Goal: Task Accomplishment & Management: Complete application form

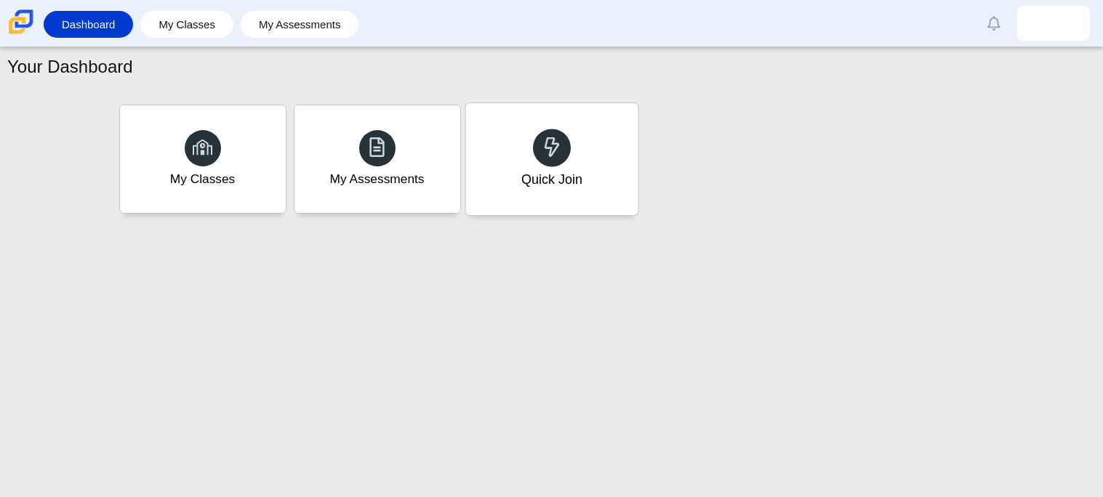
click at [571, 188] on div "Quick Join" at bounding box center [550, 179] width 61 height 19
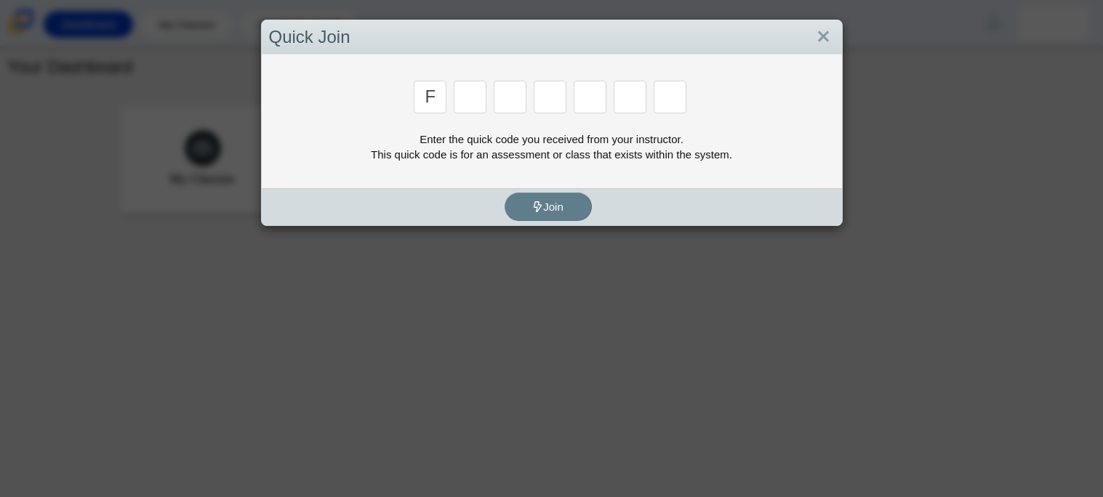
type input "f"
type input "7"
type input "m"
type input "c"
type input "h"
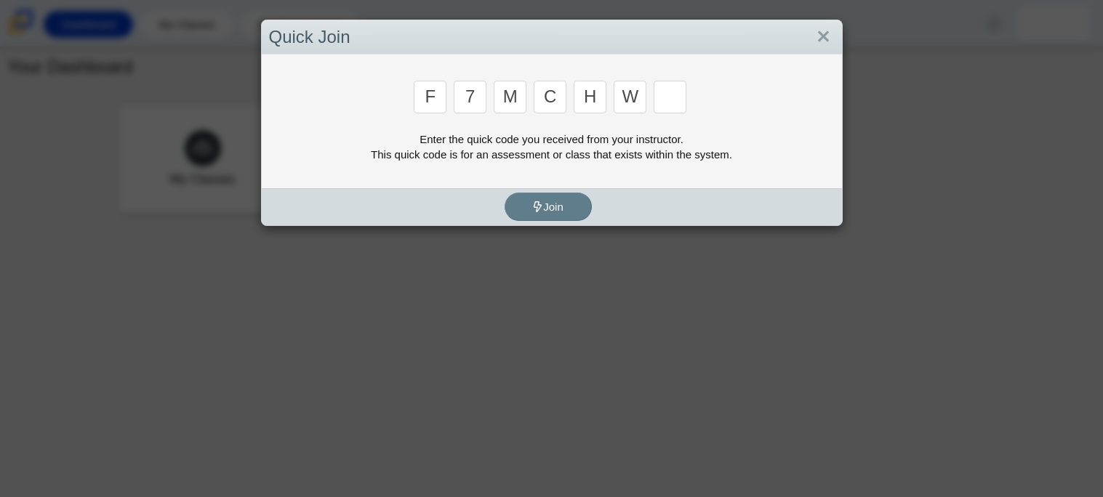
type input "w"
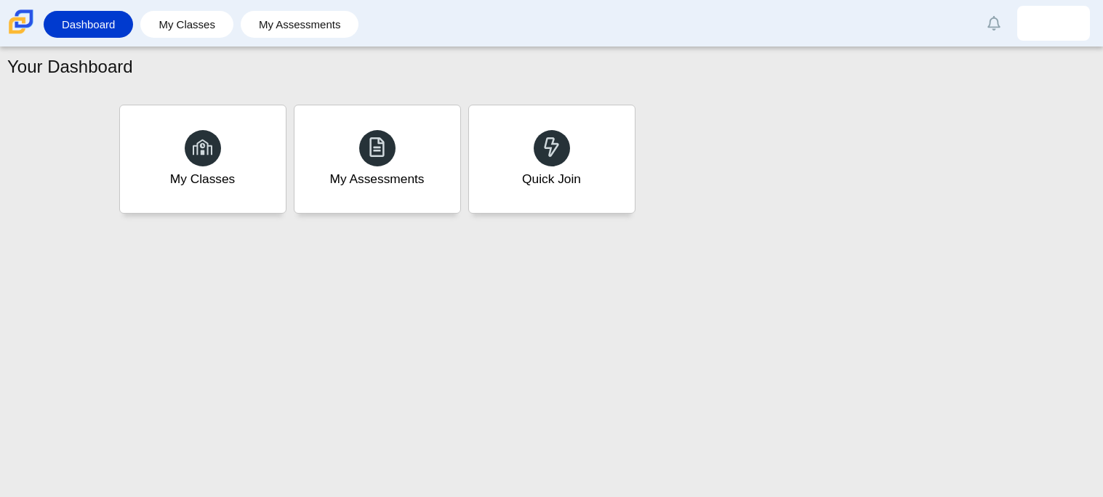
type input "k"
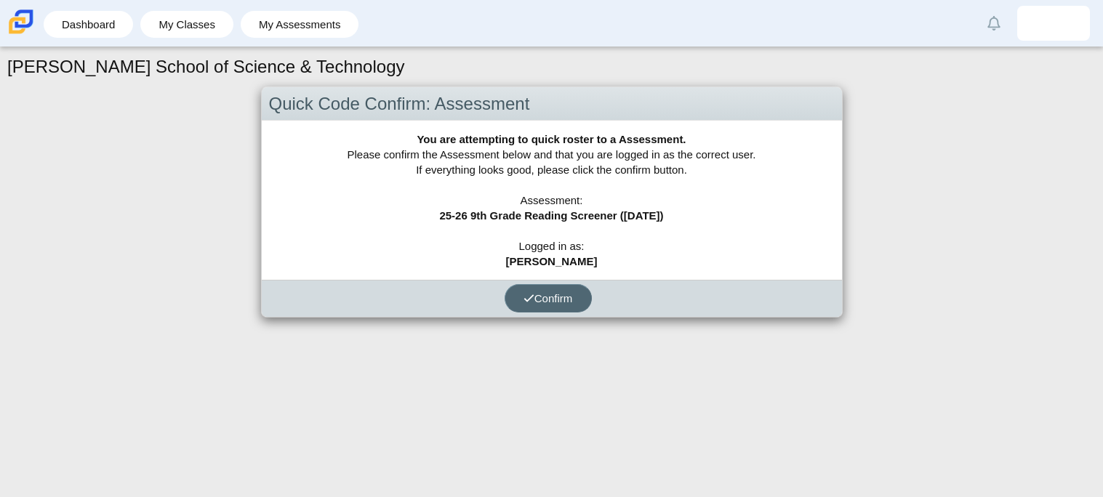
click at [555, 292] on span "Confirm" at bounding box center [547, 298] width 49 height 12
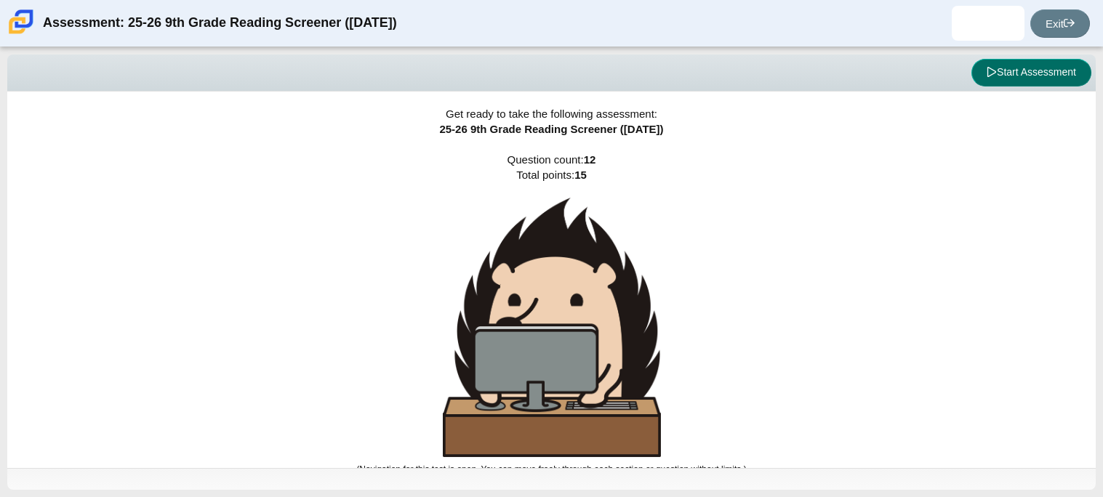
click at [1010, 73] on button "Start Assessment" at bounding box center [1031, 73] width 120 height 28
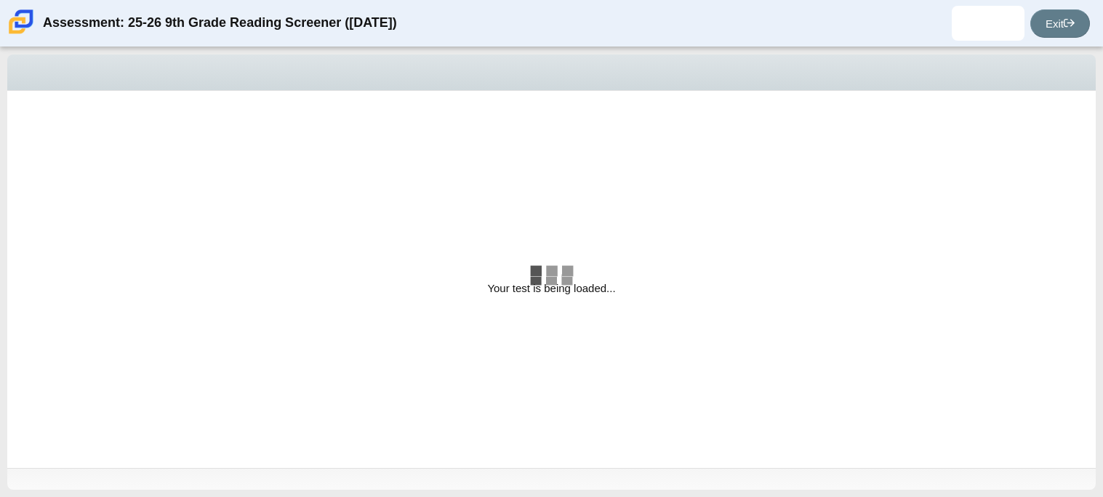
select select "ccc5b315-3c7c-471c-bf90-f22c8299c798"
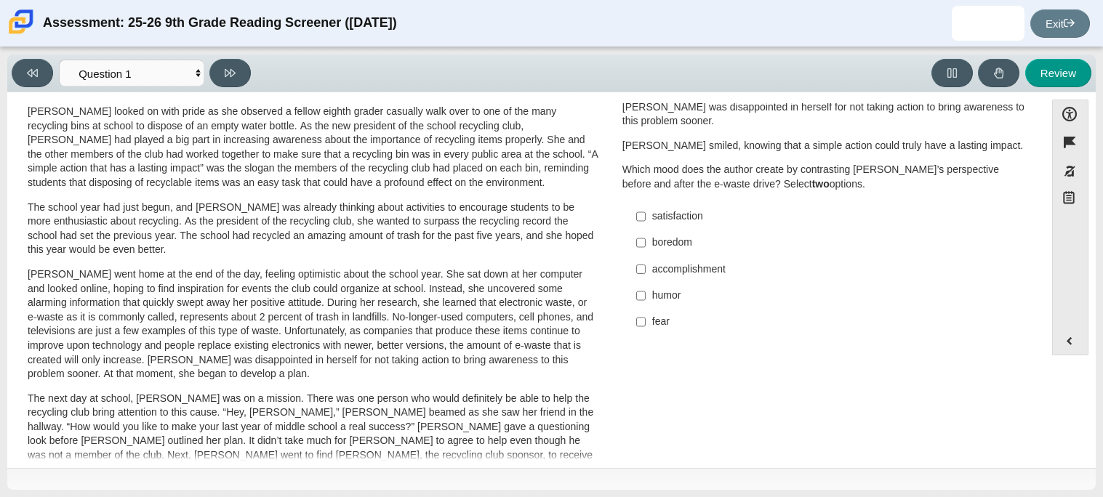
scroll to position [45, 0]
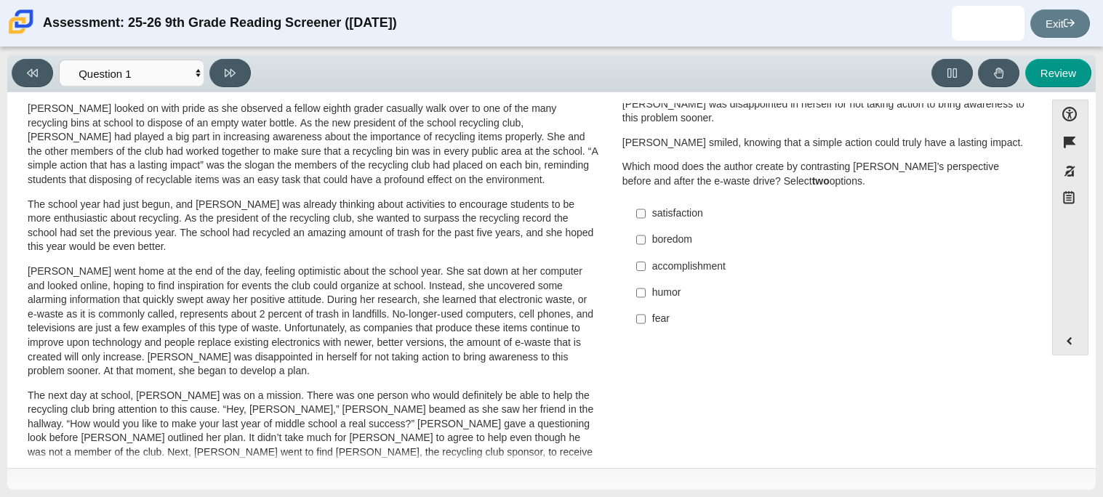
click at [158, 398] on p "The next day at school, [PERSON_NAME] was on a mission. There was one person wh…" at bounding box center [313, 432] width 571 height 86
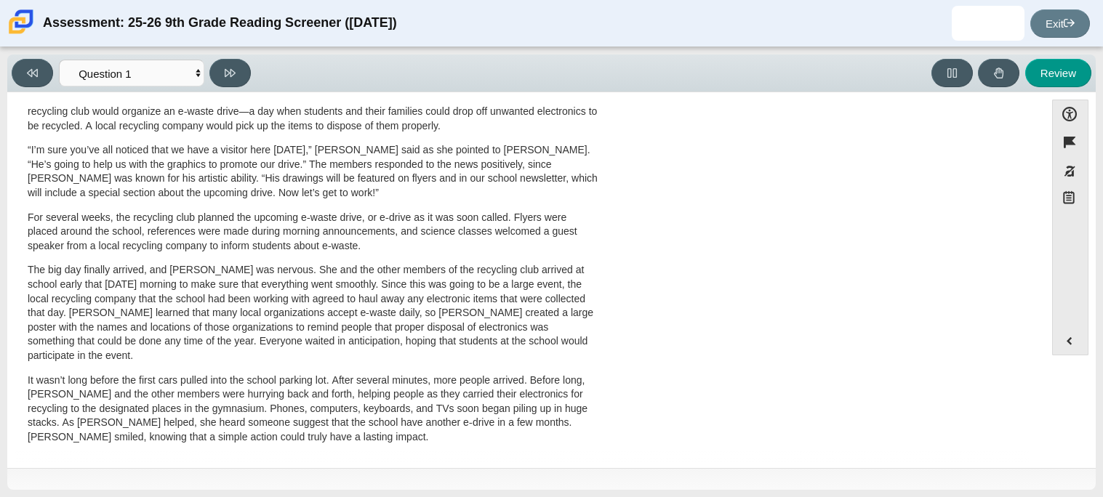
scroll to position [0, 0]
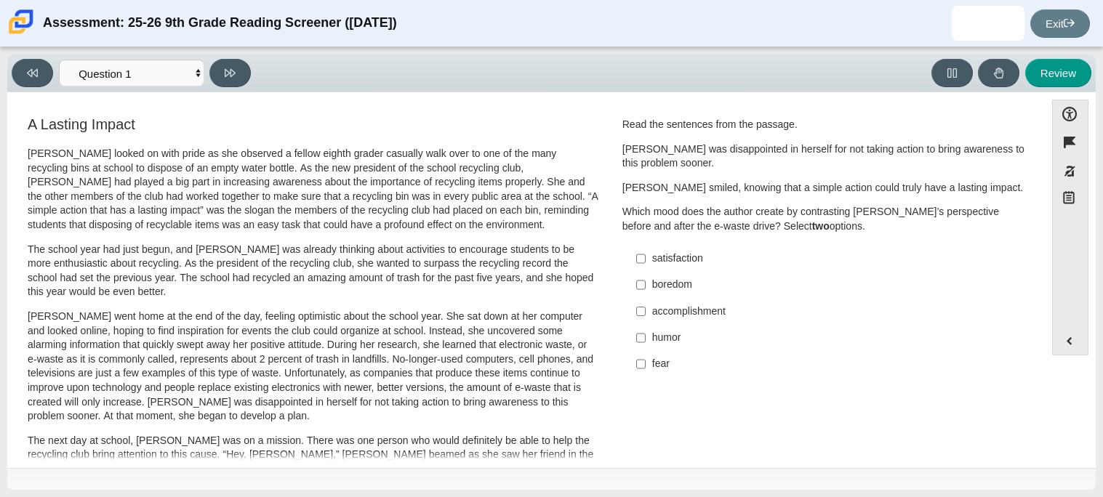
click at [673, 257] on div "satisfaction" at bounding box center [835, 259] width 367 height 15
click at [646, 257] on input "satisfaction satisfaction" at bounding box center [640, 259] width 9 height 26
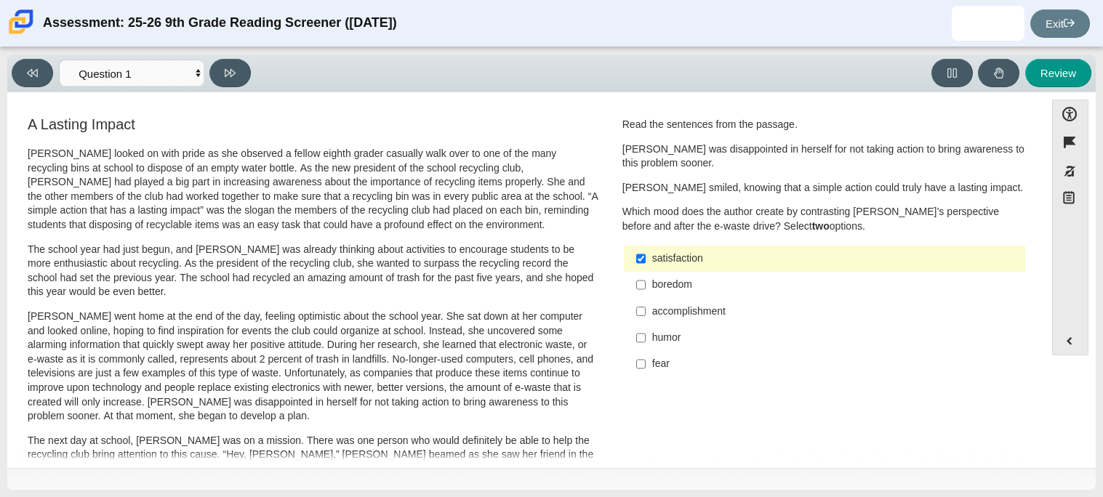
click at [683, 249] on label "satisfaction satisfaction" at bounding box center [825, 259] width 399 height 26
click at [646, 249] on input "satisfaction satisfaction" at bounding box center [640, 259] width 9 height 26
checkbox input "false"
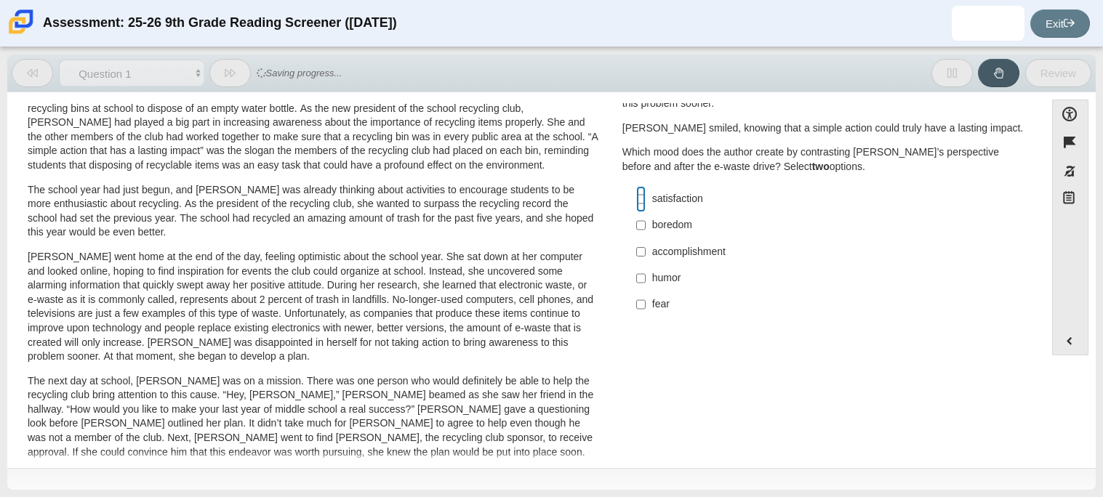
scroll to position [61, 0]
click at [639, 301] on input "fear fear" at bounding box center [640, 303] width 9 height 26
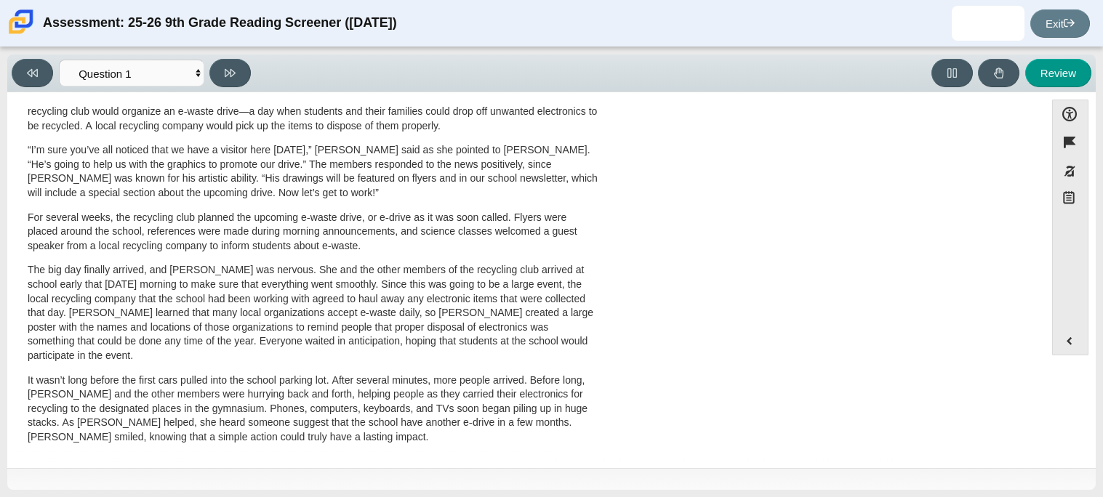
scroll to position [0, 0]
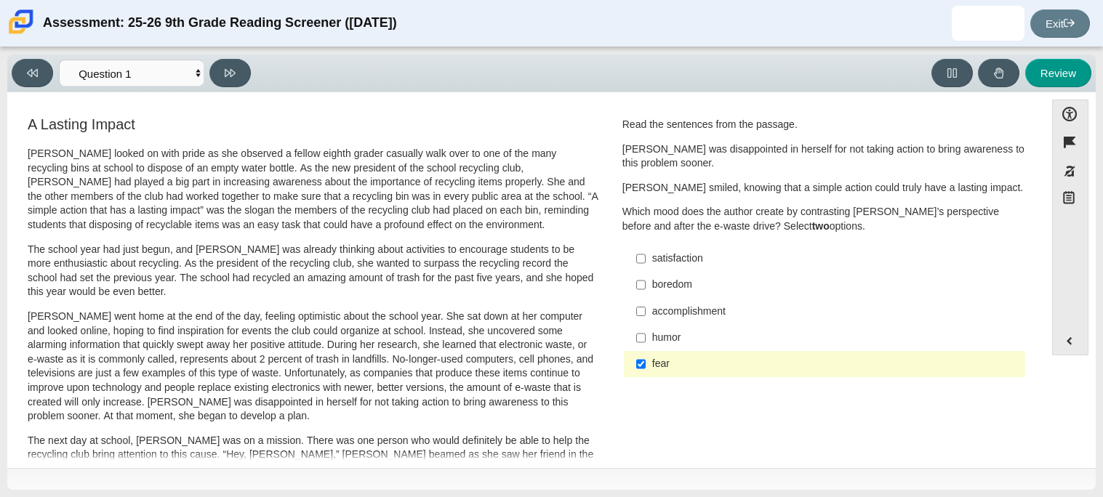
click at [646, 358] on label "fear fear" at bounding box center [825, 364] width 399 height 26
click at [646, 358] on input "fear fear" at bounding box center [640, 364] width 9 height 26
checkbox input "false"
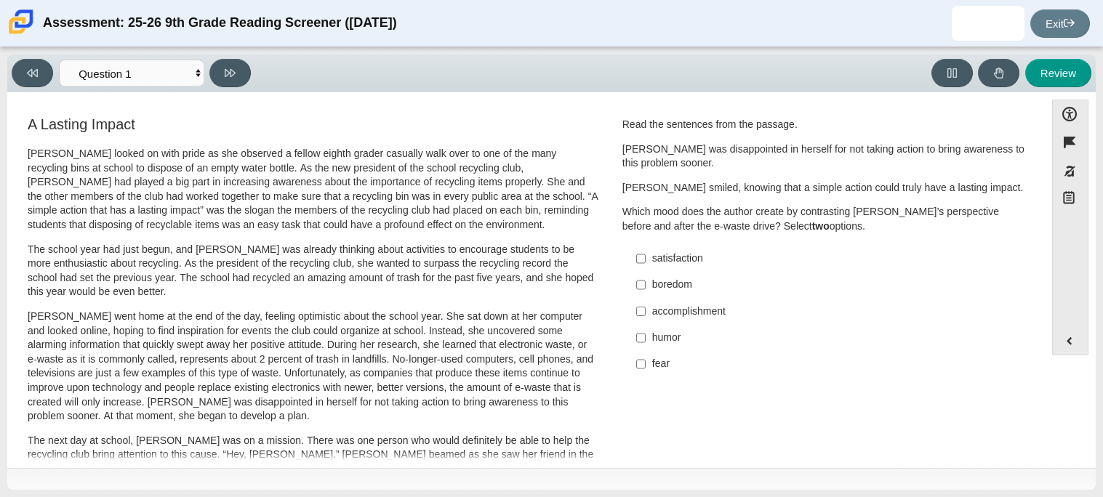
click at [658, 257] on div "satisfaction" at bounding box center [835, 259] width 367 height 15
click at [646, 257] on input "satisfaction satisfaction" at bounding box center [640, 259] width 9 height 26
checkbox input "true"
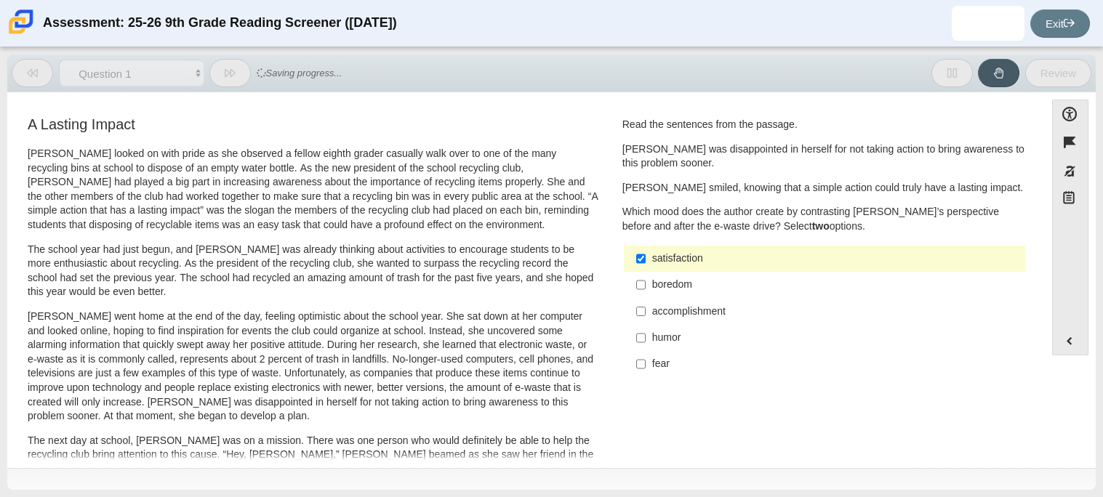
click at [629, 365] on label "fear fear" at bounding box center [825, 364] width 399 height 26
click at [636, 365] on input "fear fear" at bounding box center [640, 364] width 9 height 26
checkbox input "true"
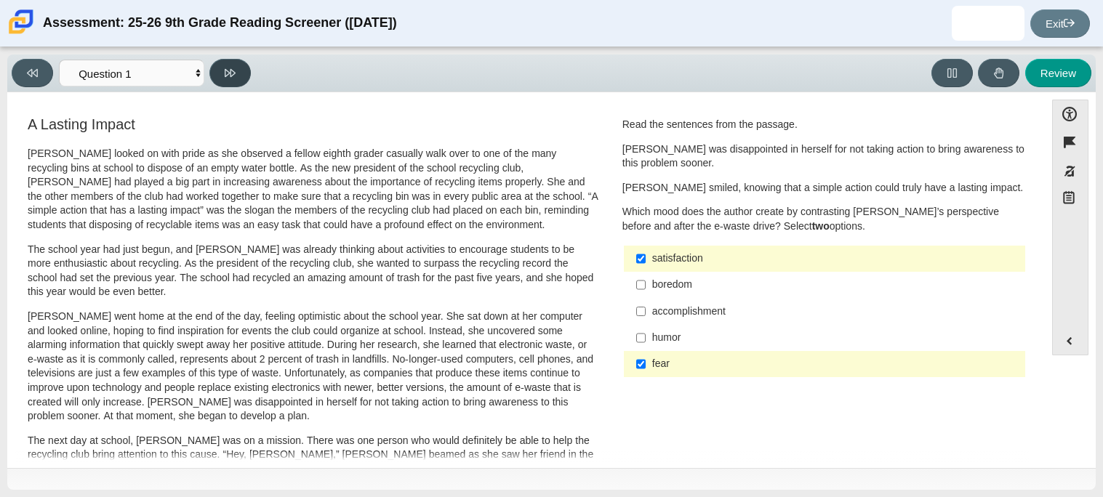
click at [237, 63] on button at bounding box center [229, 73] width 41 height 28
select select "0ff64528-ffd7-428d-b192-babfaadd44e8"
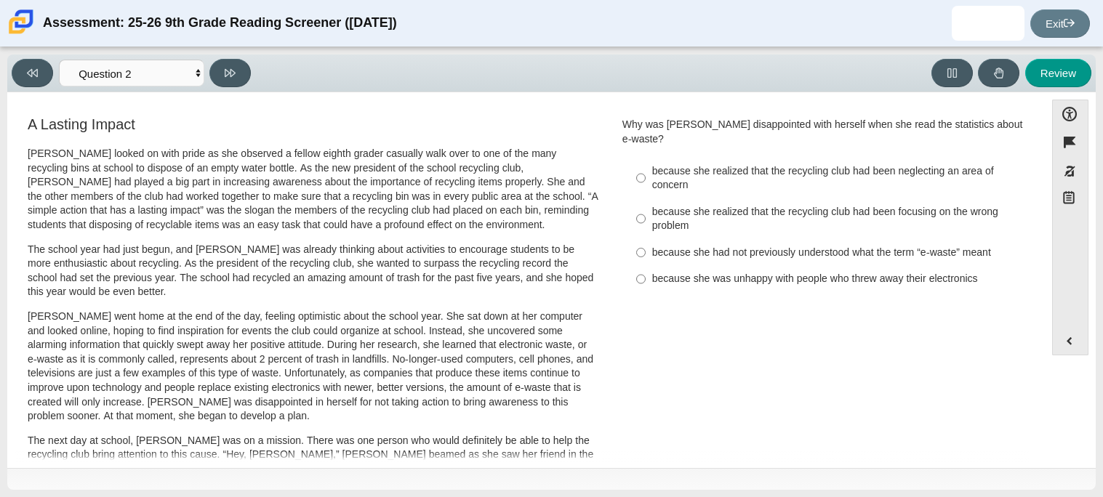
click at [724, 169] on div "because she realized that the recycling club had been neglecting an area of con…" at bounding box center [835, 178] width 367 height 28
click at [646, 169] on input "because she realized that the recycling club had been neglecting an area of con…" at bounding box center [640, 178] width 9 height 41
radio input "true"
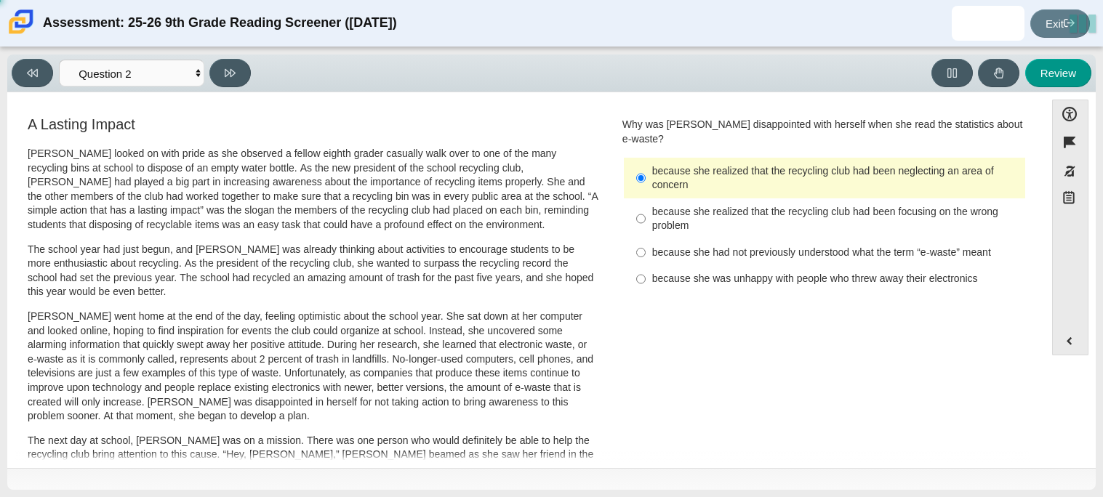
click at [723, 166] on div "because she realized that the recycling club had been neglecting an area of con…" at bounding box center [835, 178] width 367 height 28
click at [646, 166] on input "because she realized that the recycling club had been neglecting an area of con…" at bounding box center [640, 178] width 9 height 41
click at [211, 62] on div "Viewing Question 2 of 12 in Pacing Mode Questions Question 1 Question 2 Questio…" at bounding box center [134, 73] width 245 height 28
click at [220, 65] on button at bounding box center [229, 73] width 41 height 28
select select "7ce3d843-6974-4858-901c-1ff39630e843"
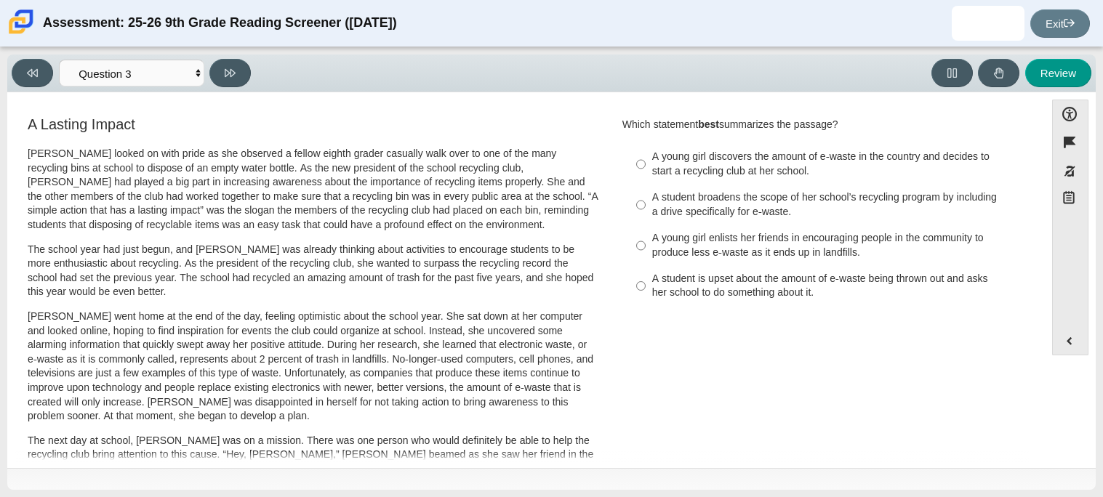
click at [648, 148] on label "A young girl discovers the amount of e-waste in the country and decides to star…" at bounding box center [825, 164] width 399 height 41
click at [646, 148] on input "A young girl discovers the amount of e-waste in the country and decides to star…" at bounding box center [640, 164] width 9 height 41
radio input "true"
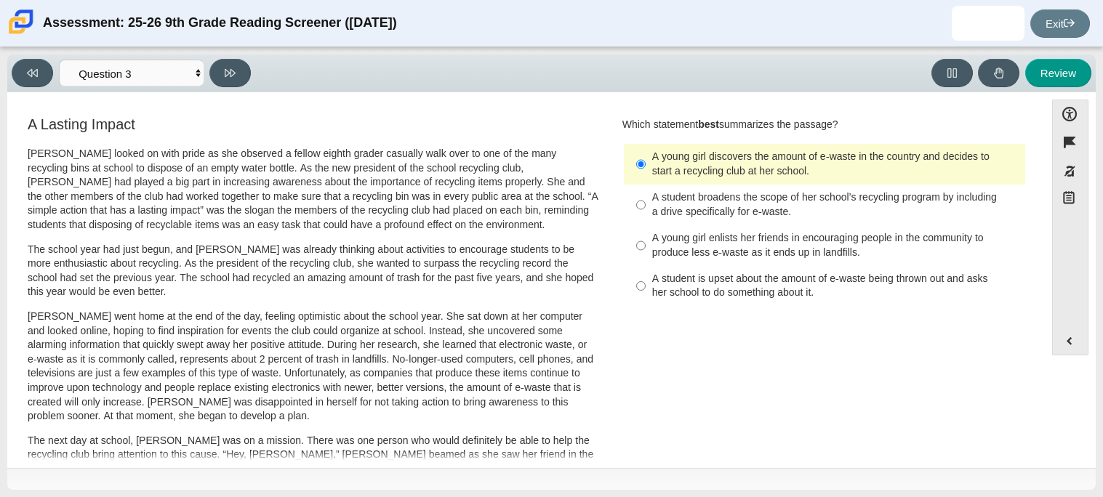
click at [247, 83] on div "Viewing Question 3 of 12 in Pacing Mode Questions Question 1 Question 2 Questio…" at bounding box center [134, 73] width 245 height 28
click at [241, 77] on button at bounding box center [229, 73] width 41 height 28
select select "ca9ea0f1-49c5-4bd1-83b0-472c18652b42"
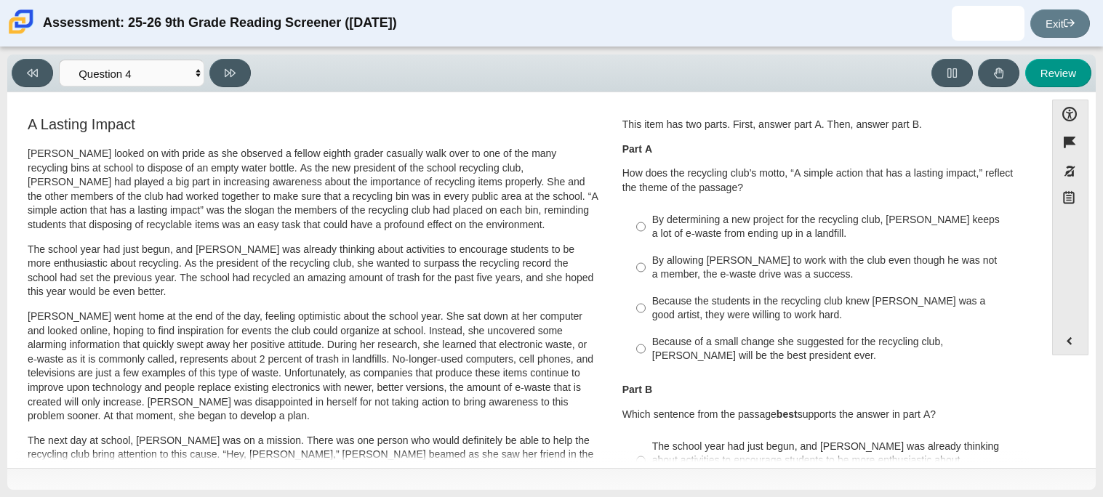
click at [688, 226] on div "By determining a new project for the recycling club, [PERSON_NAME] keeps a lot …" at bounding box center [835, 227] width 367 height 28
click at [646, 226] on input "By determining a new project for the recycling club, [PERSON_NAME] keeps a lot …" at bounding box center [640, 226] width 9 height 41
radio input "true"
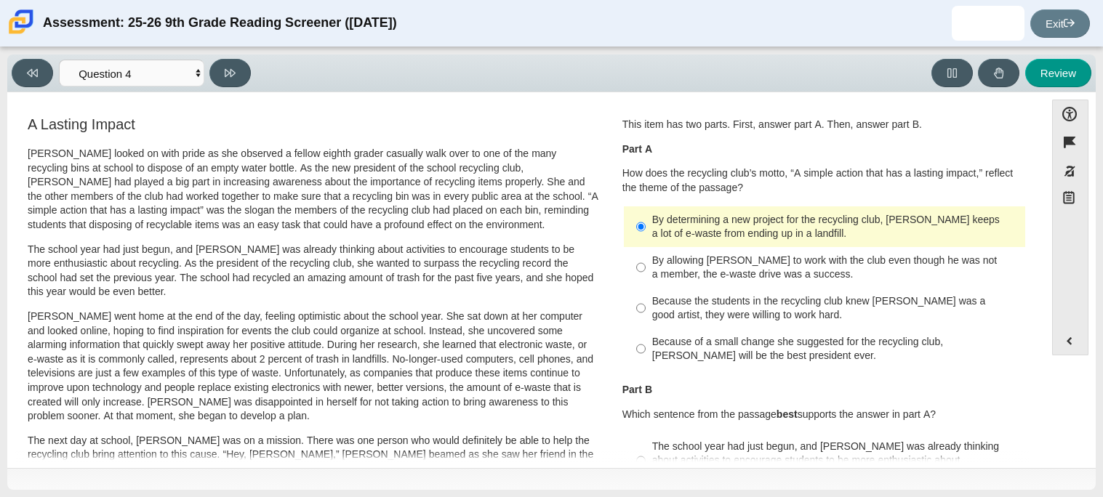
click at [677, 344] on div "Because of a small change she suggested for the recycling club, [PERSON_NAME] w…" at bounding box center [835, 349] width 367 height 28
click at [646, 344] on input "Because of a small change she suggested for the recycling club, [PERSON_NAME] w…" at bounding box center [640, 349] width 9 height 41
radio input "true"
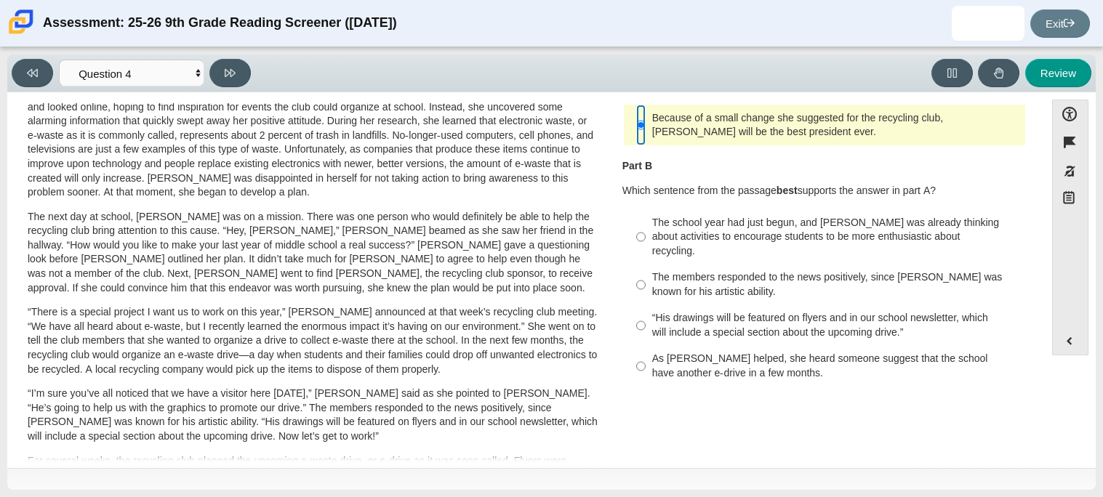
scroll to position [222, 0]
click at [798, 353] on div "As [PERSON_NAME] helped, she heard someone suggest that the school have another…" at bounding box center [835, 367] width 367 height 28
click at [646, 347] on input "As [PERSON_NAME] helped, she heard someone suggest that the school have another…" at bounding box center [640, 367] width 9 height 41
radio input "true"
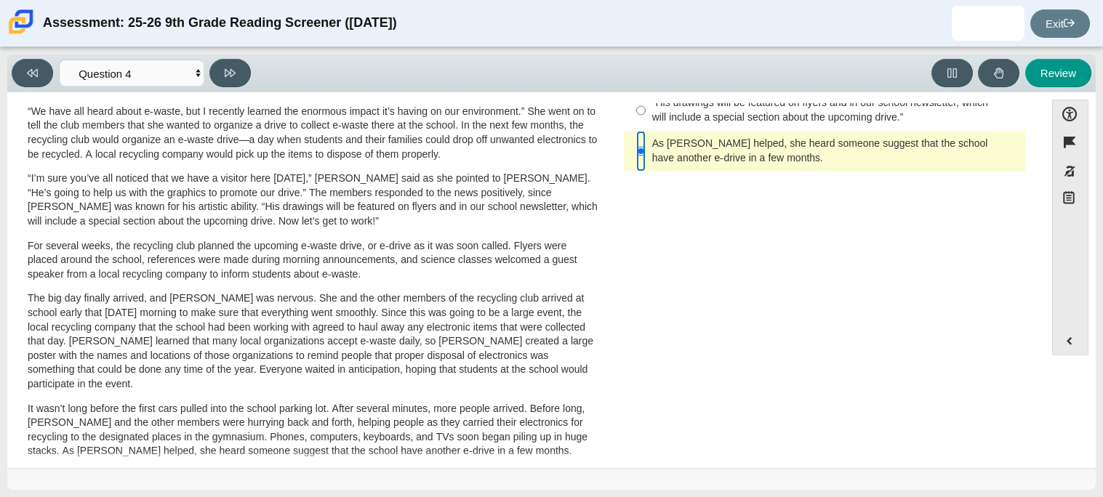
scroll to position [467, 0]
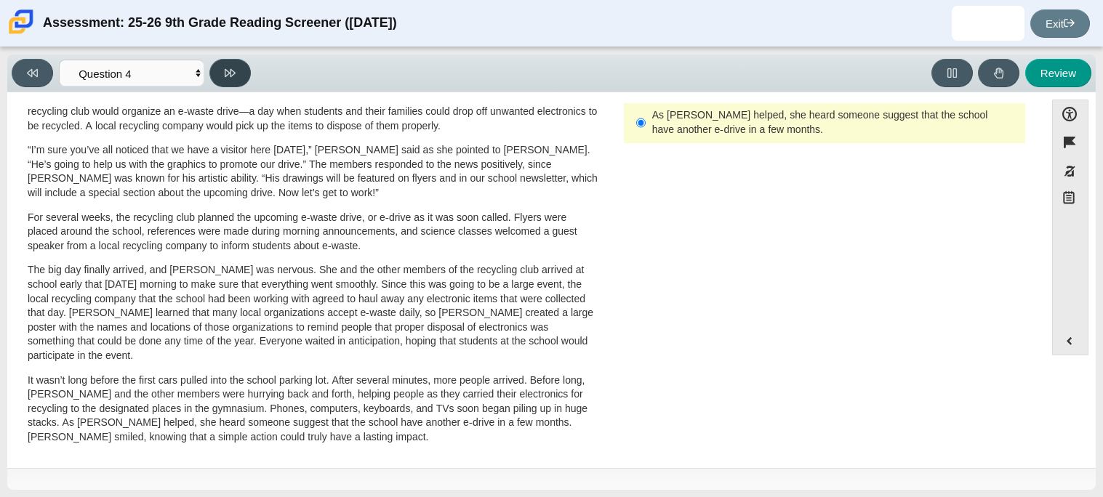
click at [225, 81] on button at bounding box center [229, 73] width 41 height 28
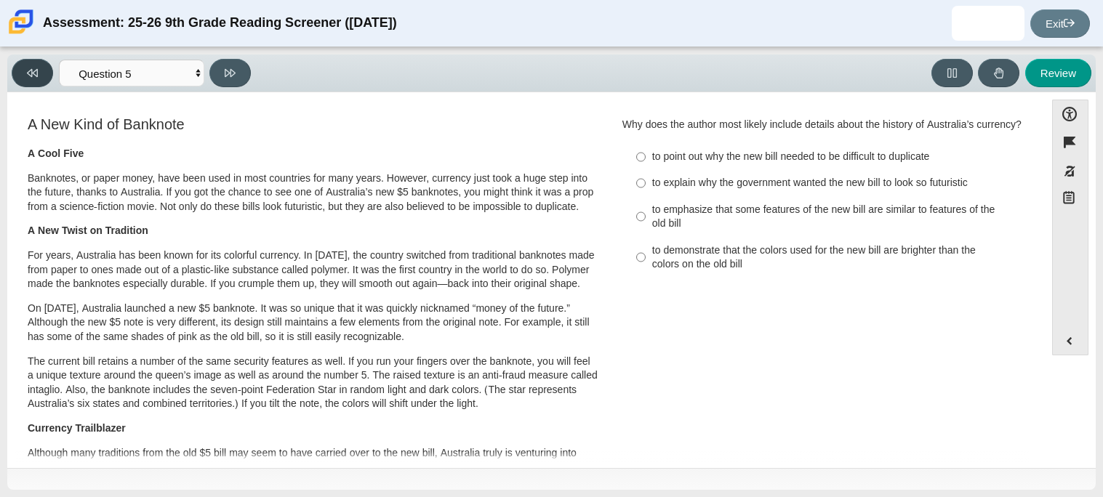
click at [28, 78] on button at bounding box center [32, 73] width 41 height 28
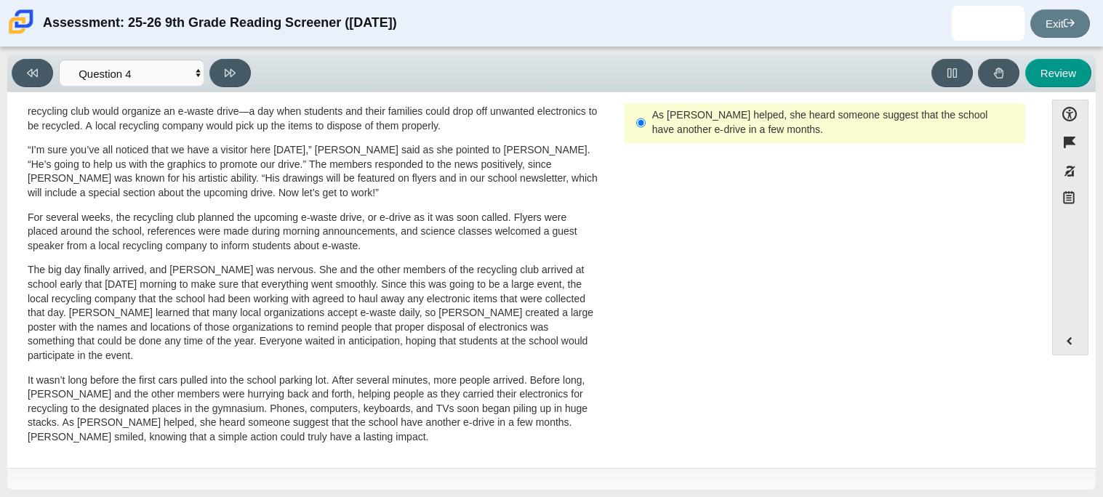
scroll to position [0, 0]
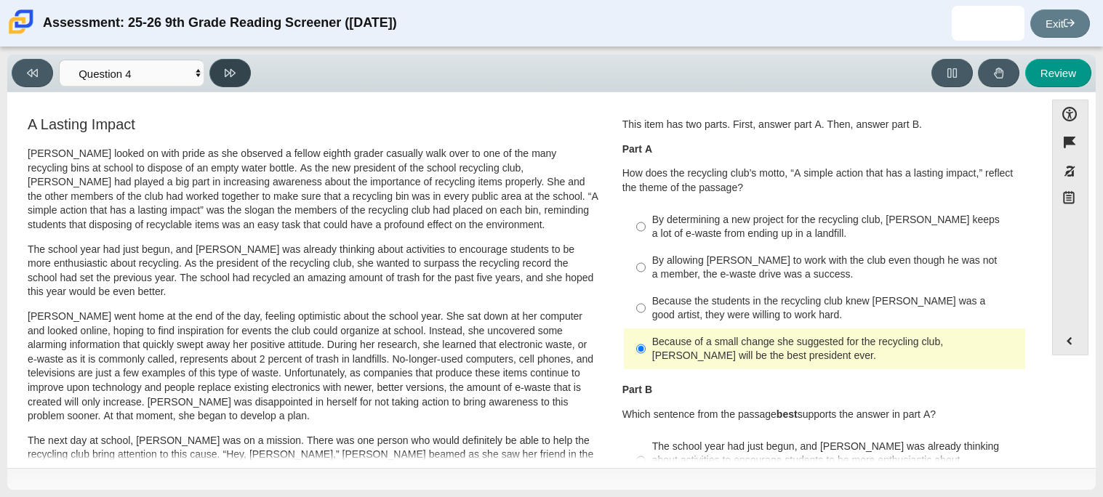
click at [220, 62] on button at bounding box center [229, 73] width 41 height 28
select select "e41f1a79-e29f-4095-8030-a53364015bed"
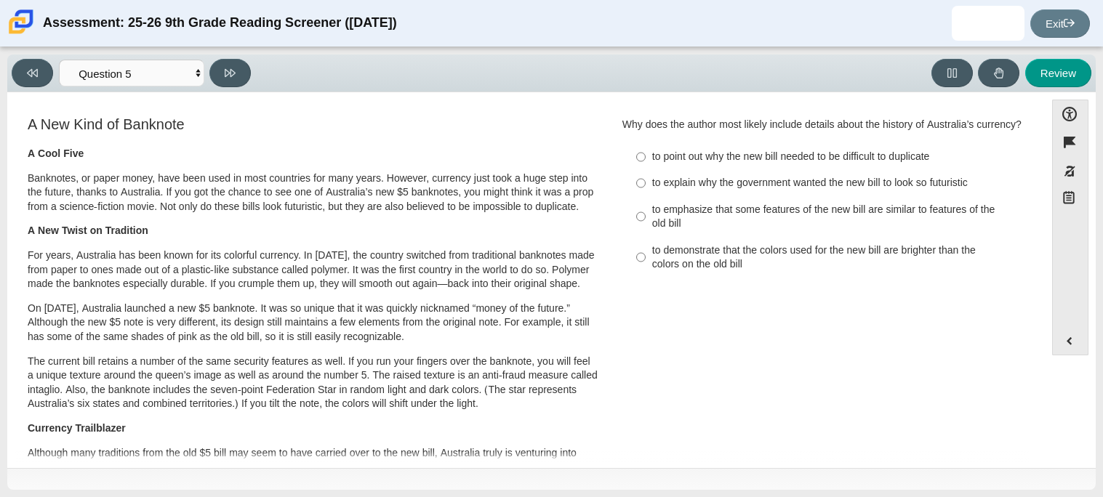
click at [571, 306] on p "On [DATE], Australia launched a new $5 banknote. It was so unique that it was q…" at bounding box center [313, 323] width 571 height 43
click at [31, 188] on p "Banknotes, or paper money, have been used in most countries for many years. How…" at bounding box center [313, 193] width 571 height 43
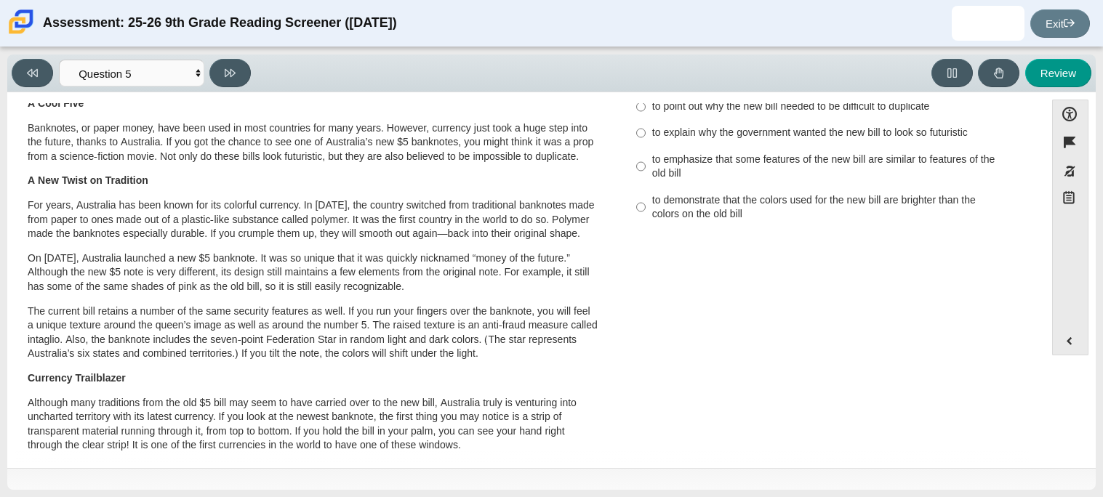
scroll to position [53, 0]
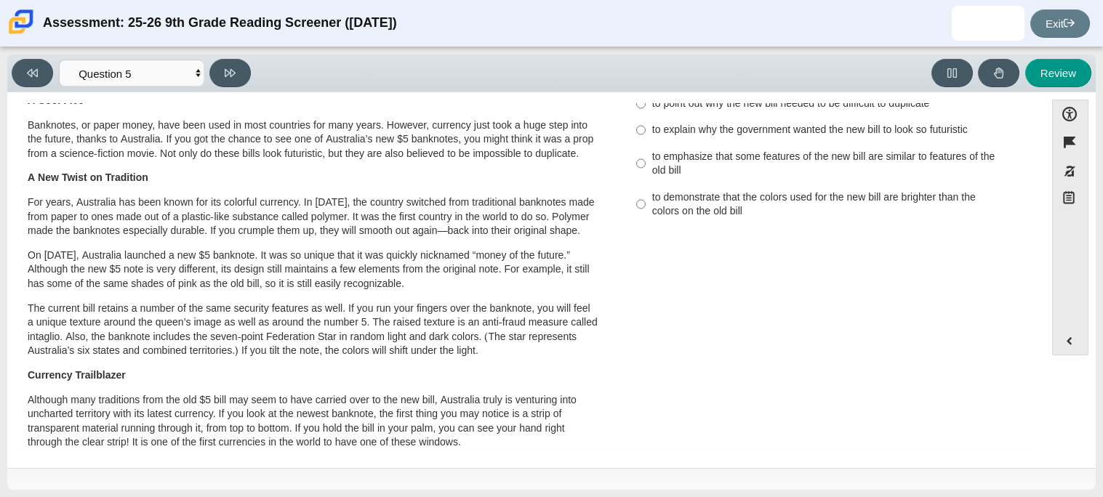
click at [214, 243] on div "A Cool Five Banknotes, or paper money, have been used in most countries for man…" at bounding box center [313, 491] width 571 height 794
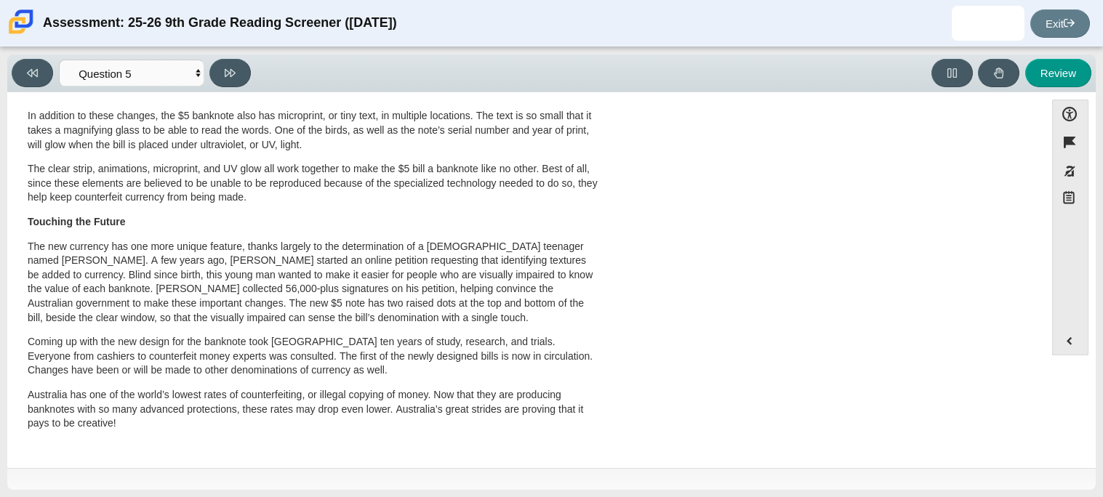
scroll to position [0, 0]
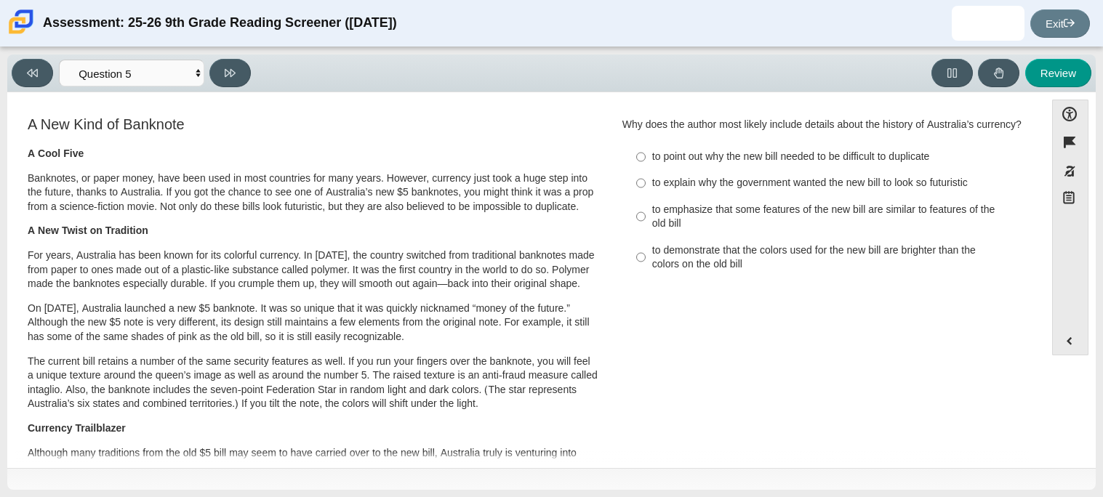
click at [787, 150] on div "to point out why the new bill needed to be difficult to duplicate" at bounding box center [835, 157] width 367 height 15
click at [646, 149] on input "to point out why the new bill needed to be difficult to duplicate to point out …" at bounding box center [640, 157] width 9 height 26
radio input "true"
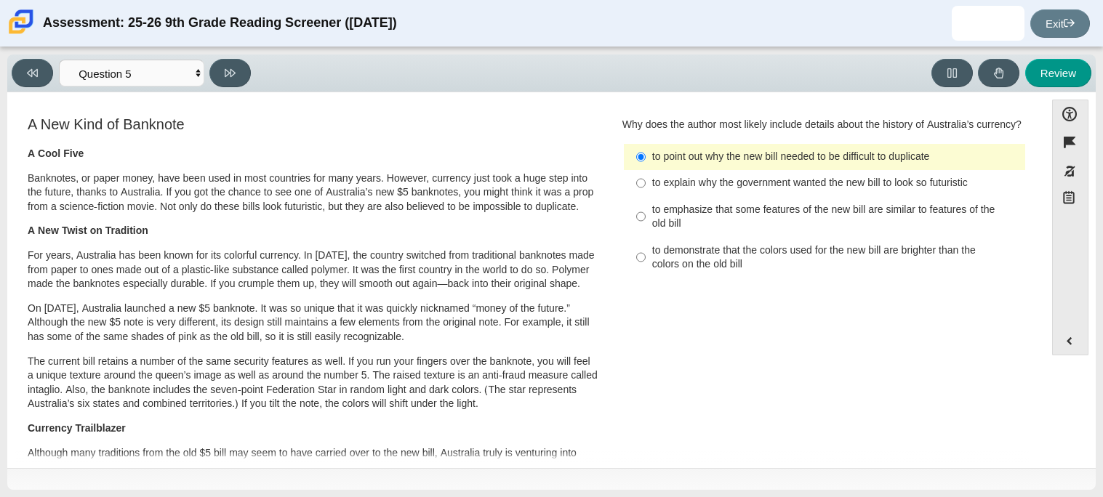
click at [789, 151] on div "to point out why the new bill needed to be difficult to duplicate" at bounding box center [835, 157] width 367 height 15
click at [646, 151] on input "to point out why the new bill needed to be difficult to duplicate to point out …" at bounding box center [640, 157] width 9 height 26
click at [745, 148] on label "to point out why the new bill needed to be difficult to duplicate to point out …" at bounding box center [825, 157] width 399 height 26
click at [646, 148] on input "to point out why the new bill needed to be difficult to duplicate to point out …" at bounding box center [640, 157] width 9 height 26
click at [745, 148] on label "to point out why the new bill needed to be difficult to duplicate to point out …" at bounding box center [825, 157] width 399 height 26
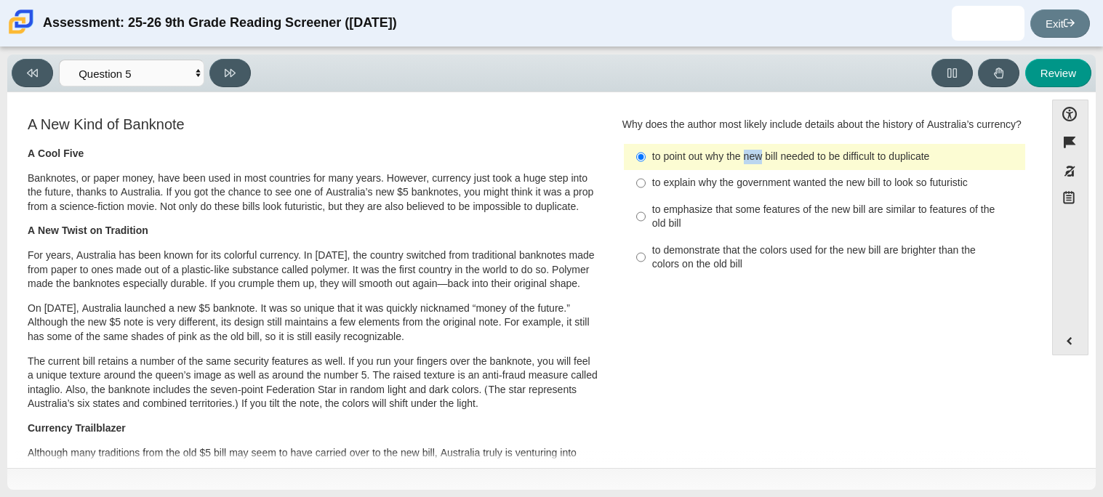
click at [646, 148] on input "to point out why the new bill needed to be difficult to duplicate to point out …" at bounding box center [640, 157] width 9 height 26
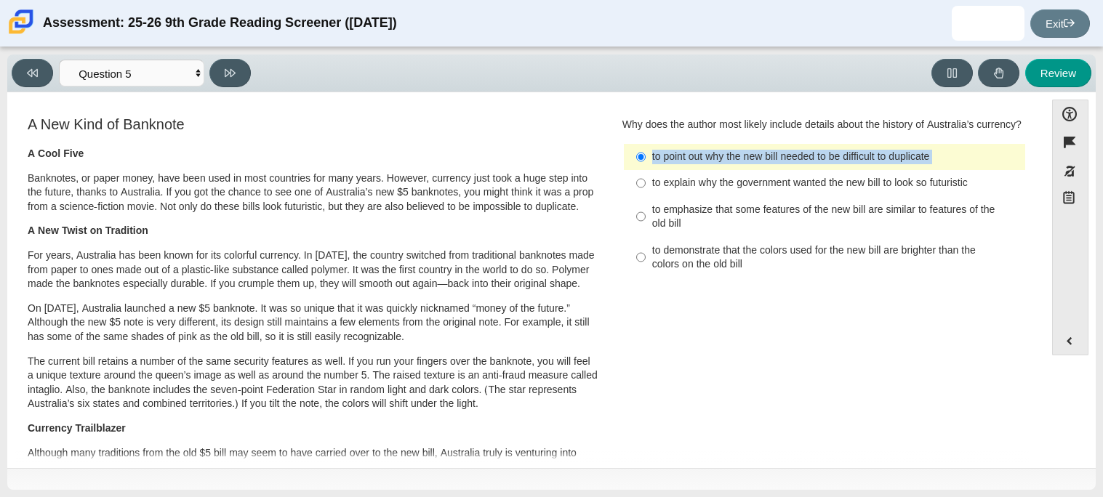
click at [745, 148] on label "to point out why the new bill needed to be difficult to duplicate to point out …" at bounding box center [825, 157] width 399 height 26
click at [646, 148] on input "to point out why the new bill needed to be difficult to duplicate to point out …" at bounding box center [640, 157] width 9 height 26
click at [745, 148] on label "to point out why the new bill needed to be difficult to duplicate to point out …" at bounding box center [825, 157] width 399 height 26
click at [646, 148] on input "to point out why the new bill needed to be difficult to duplicate to point out …" at bounding box center [640, 157] width 9 height 26
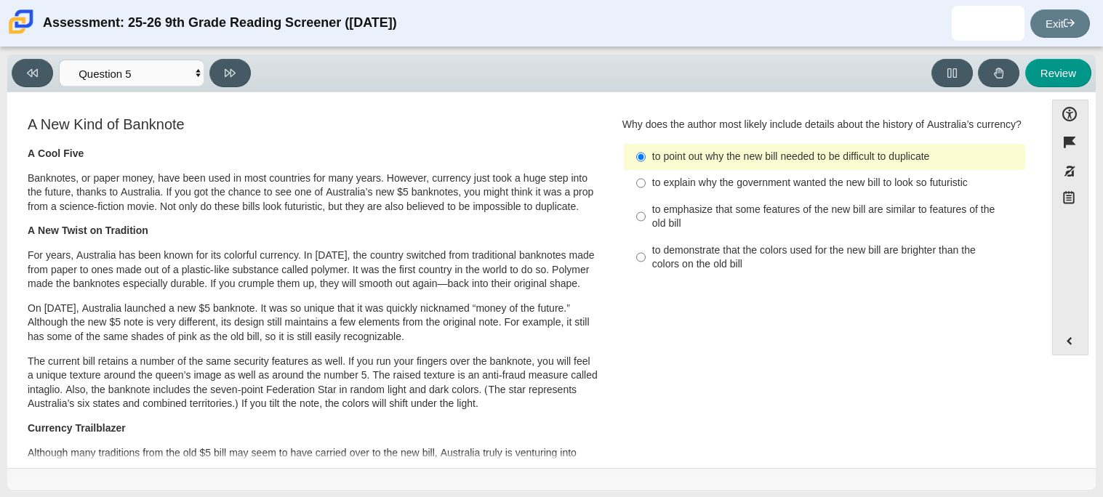
click at [745, 148] on label "to point out why the new bill needed to be difficult to duplicate to point out …" at bounding box center [825, 157] width 399 height 26
click at [646, 148] on input "to point out why the new bill needed to be difficult to duplicate to point out …" at bounding box center [640, 157] width 9 height 26
click at [745, 148] on label "to point out why the new bill needed to be difficult to duplicate to point out …" at bounding box center [825, 157] width 399 height 26
click at [646, 148] on input "to point out why the new bill needed to be difficult to duplicate to point out …" at bounding box center [640, 157] width 9 height 26
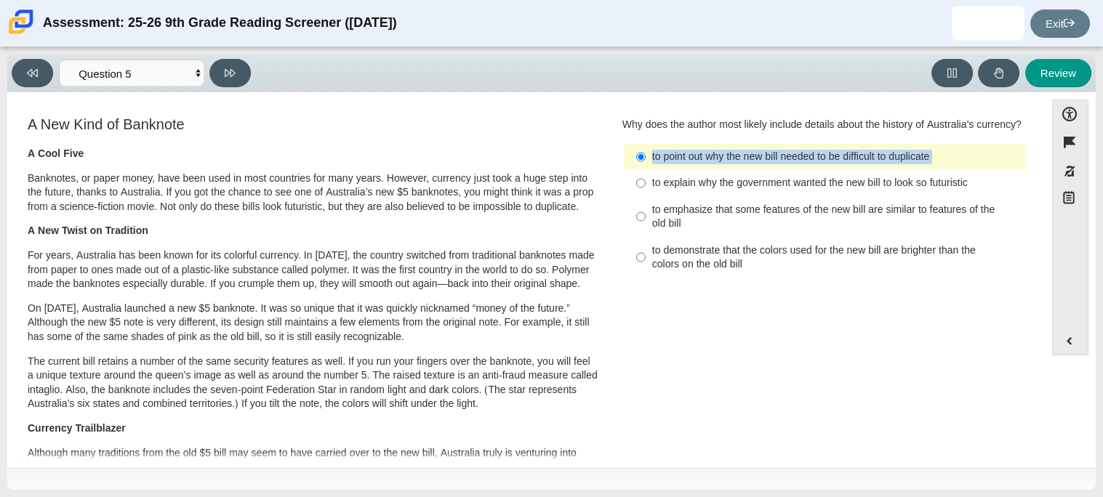
click at [745, 148] on label "to point out why the new bill needed to be difficult to duplicate to point out …" at bounding box center [825, 157] width 399 height 26
click at [646, 148] on input "to point out why the new bill needed to be difficult to duplicate to point out …" at bounding box center [640, 157] width 9 height 26
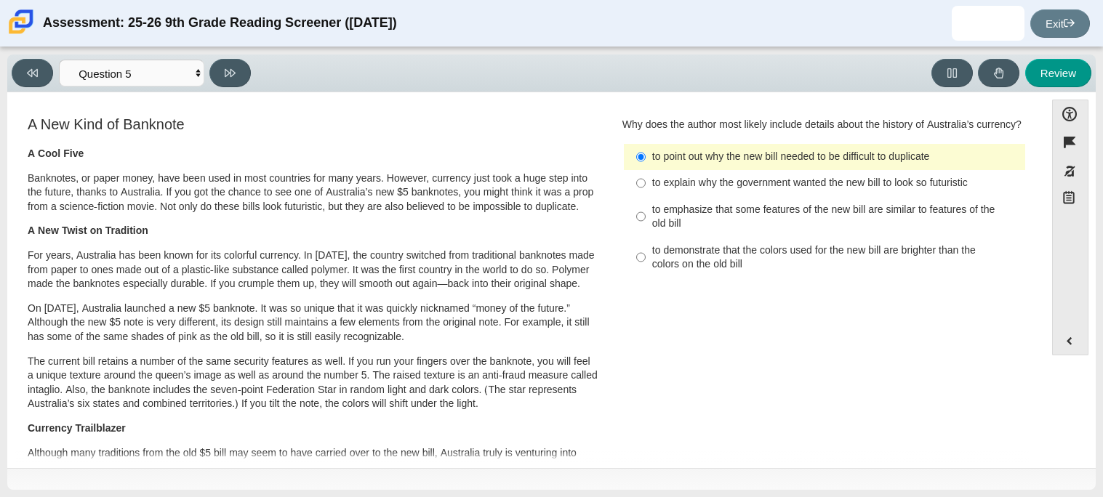
click at [636, 162] on input "to point out why the new bill needed to be difficult to duplicate to point out …" at bounding box center [640, 157] width 9 height 26
click at [669, 262] on div "to demonstrate that the colors used for the new bill are brighter than the colo…" at bounding box center [835, 258] width 367 height 28
click at [646, 262] on input "to demonstrate that the colors used for the new bill are brighter than the colo…" at bounding box center [640, 257] width 9 height 41
radio input "true"
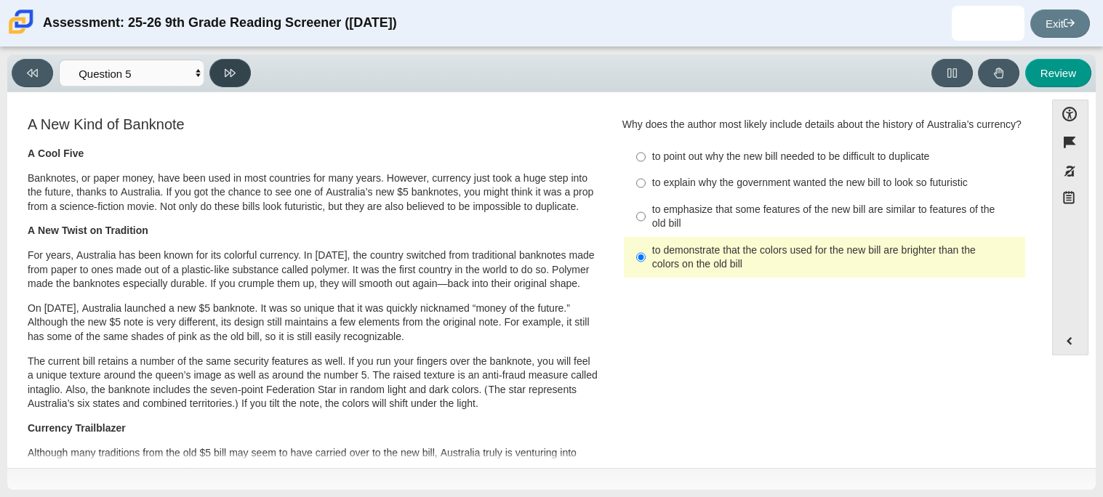
click at [238, 69] on button at bounding box center [229, 73] width 41 height 28
select select "69146e31-7b3d-4a3e-9ce6-f30c24342ae0"
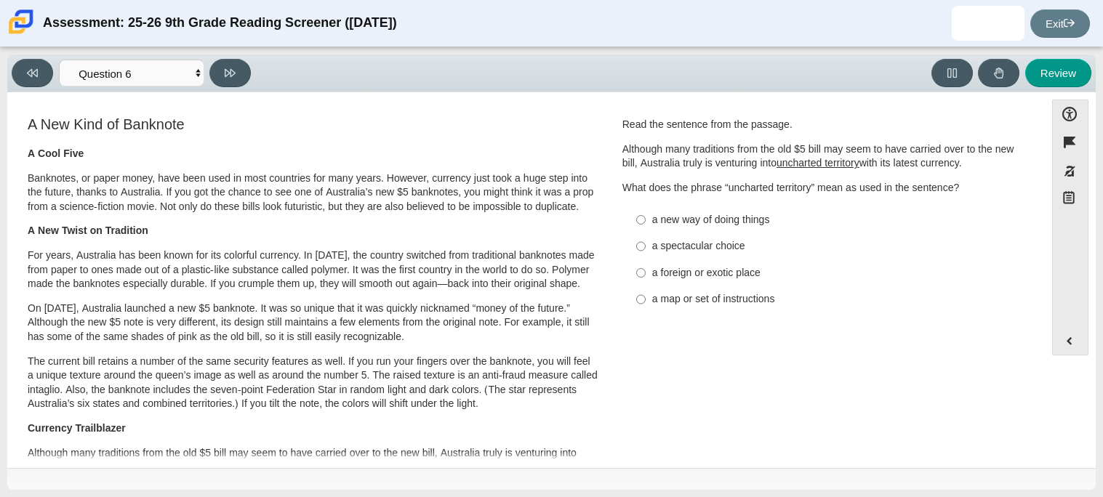
click at [729, 225] on div "a new way of doing things" at bounding box center [835, 220] width 367 height 15
click at [646, 225] on input "a new way of doing things a new way of doing things" at bounding box center [640, 219] width 9 height 26
radio input "true"
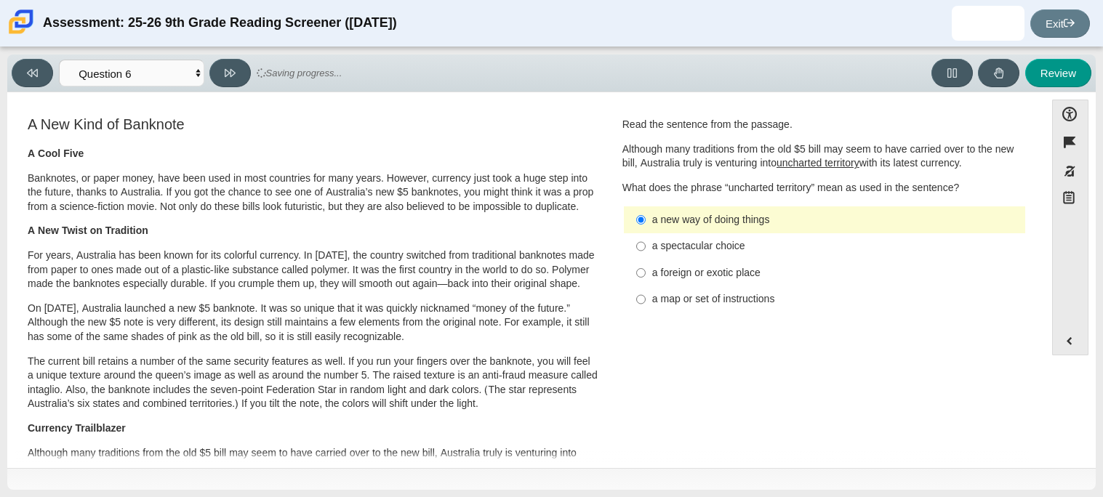
click at [729, 225] on div "a new way of doing things" at bounding box center [835, 220] width 367 height 15
click at [646, 225] on input "a new way of doing things a new way of doing things" at bounding box center [640, 219] width 9 height 26
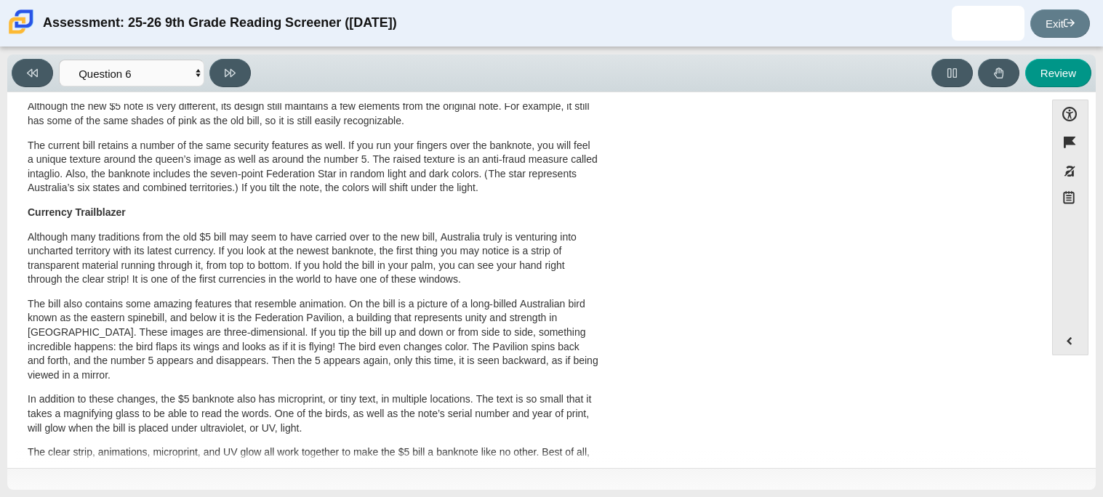
scroll to position [16, 0]
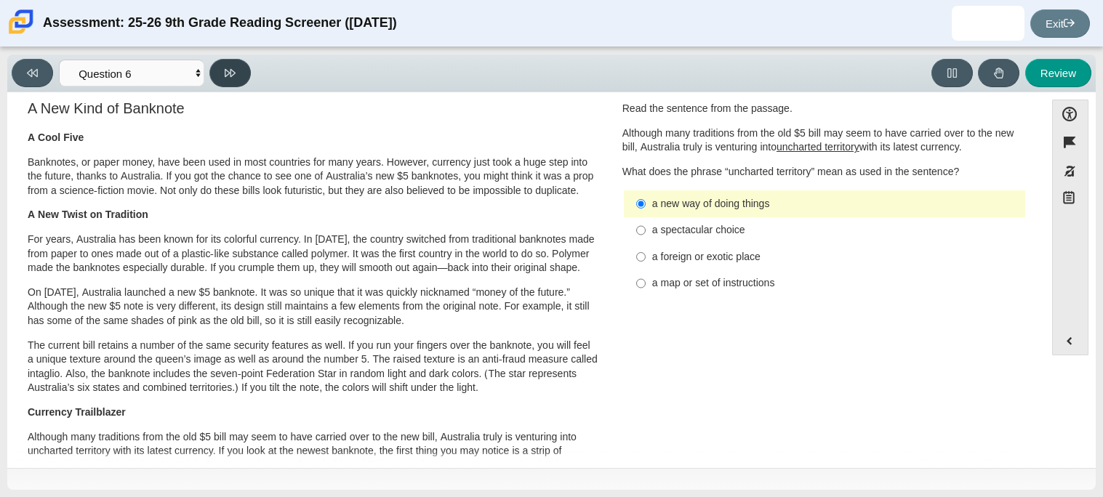
click at [233, 82] on button at bounding box center [229, 73] width 41 height 28
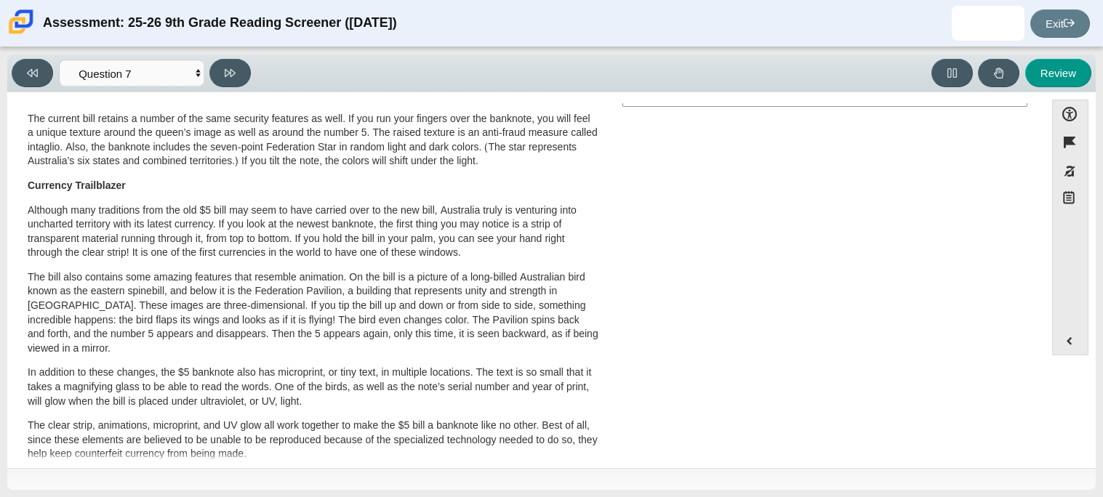
scroll to position [0, 0]
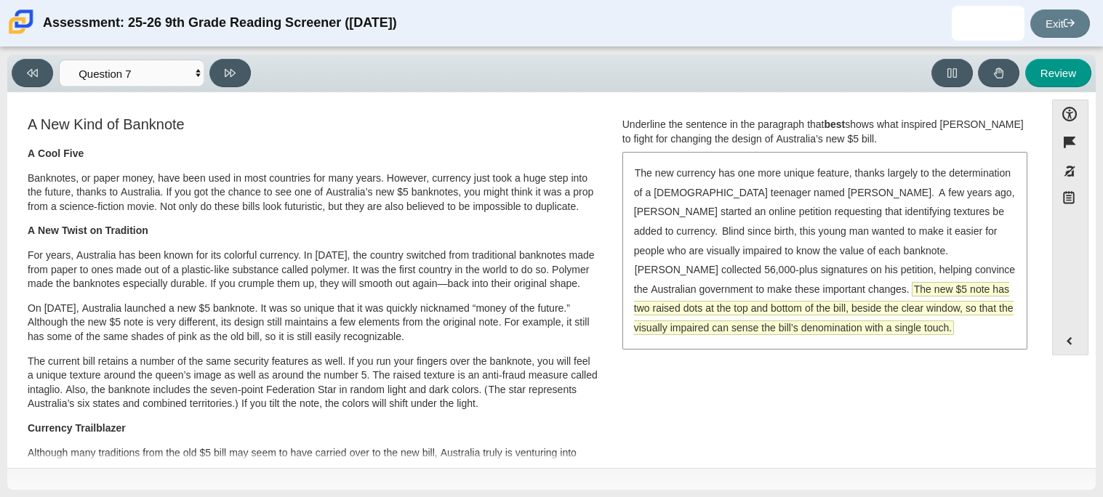
click at [766, 286] on span "The new $5 note has two raised dots at the top and bottom of the bill, beside t…" at bounding box center [823, 309] width 379 height 52
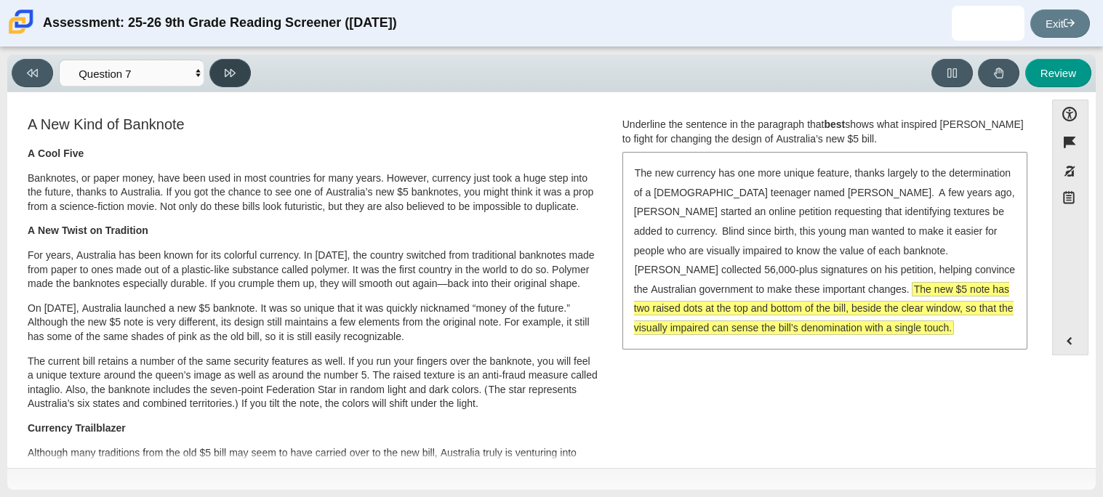
click at [236, 76] on icon at bounding box center [230, 73] width 11 height 11
select select "ea8338c2-a6a3-418e-a305-2b963b54a290"
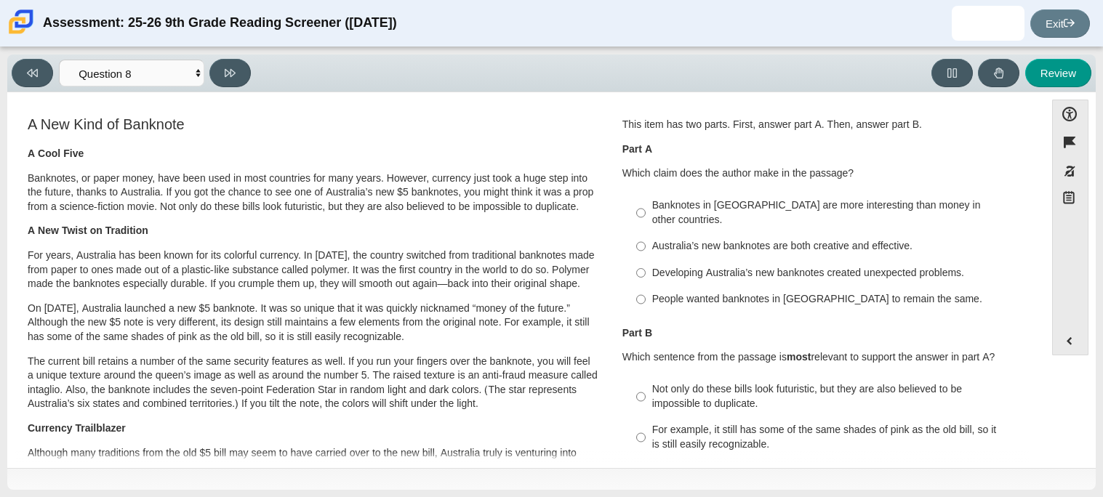
click at [781, 239] on div "Australia’s new banknotes are both creative and effective." at bounding box center [835, 246] width 367 height 15
click at [646, 233] on input "Australia’s new banknotes are both creative and effective. Australia’s new bank…" at bounding box center [640, 246] width 9 height 26
radio input "true"
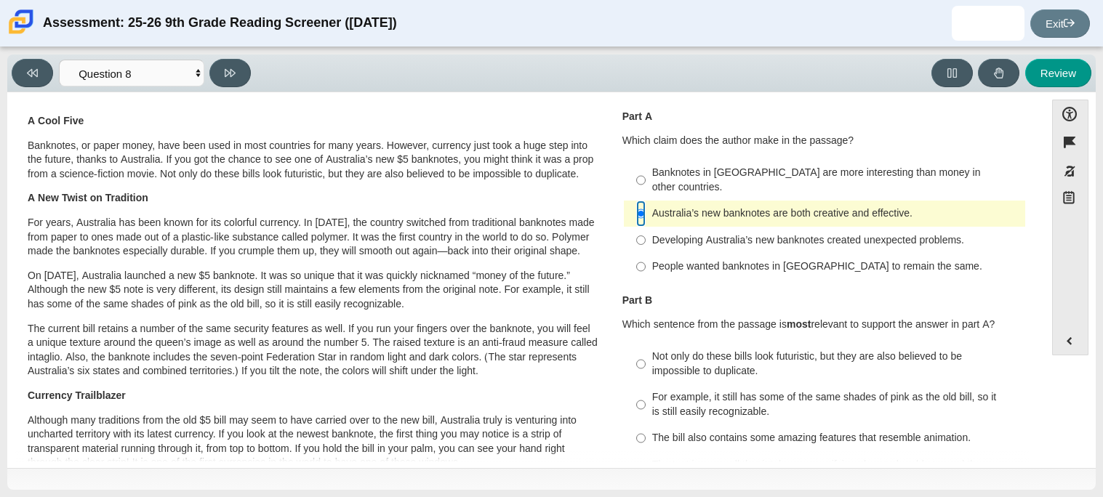
scroll to position [37, 0]
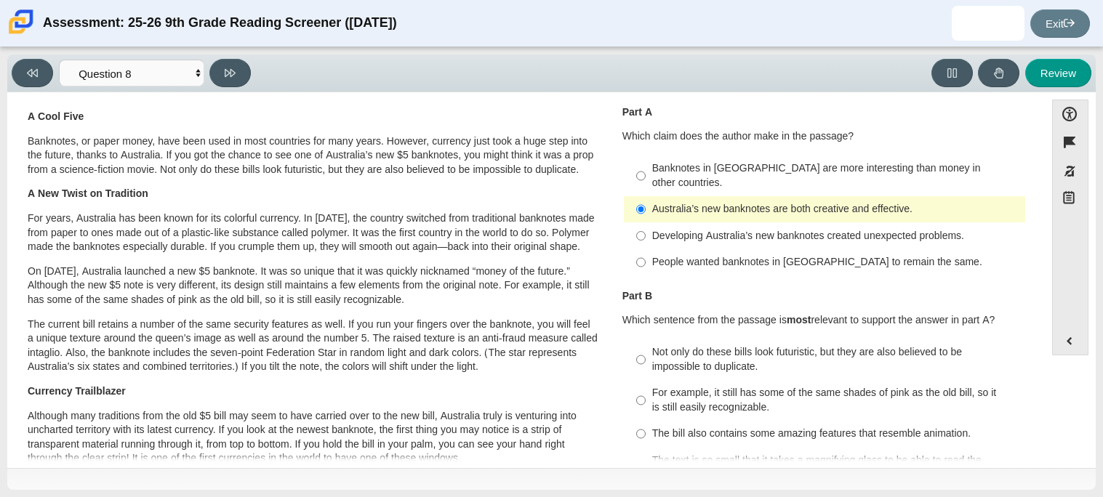
click at [745, 176] on label "Banknotes in [GEOGRAPHIC_DATA] are more interesting than money in other countri…" at bounding box center [825, 176] width 399 height 41
click at [646, 176] on input "Banknotes in [GEOGRAPHIC_DATA] are more interesting than money in other countri…" at bounding box center [640, 176] width 9 height 41
radio input "true"
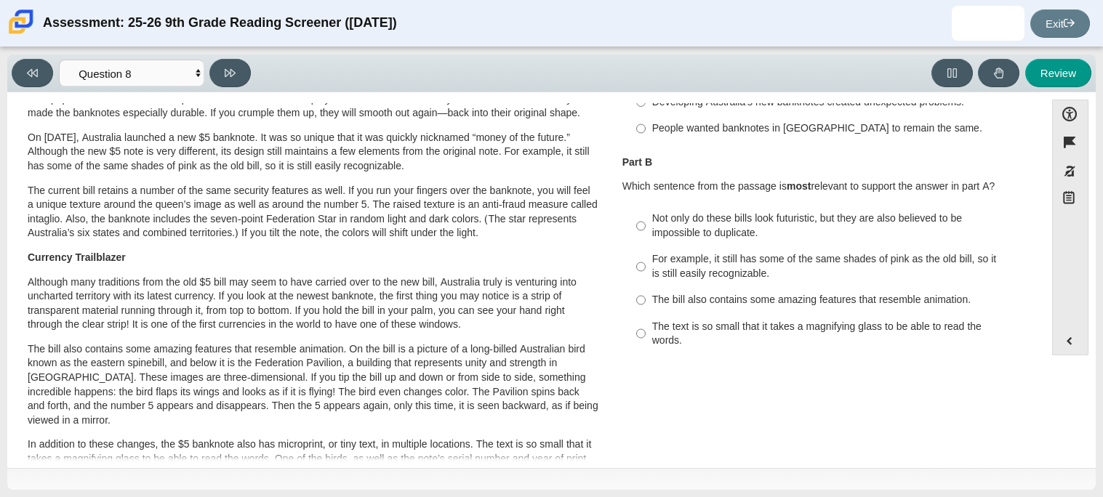
scroll to position [172, 0]
click at [715, 213] on div "Not only do these bills look futuristic, but they are also believed to be impos…" at bounding box center [835, 225] width 367 height 28
click at [646, 213] on input "Not only do these bills look futuristic, but they are also believed to be impos…" at bounding box center [640, 225] width 9 height 41
radio input "true"
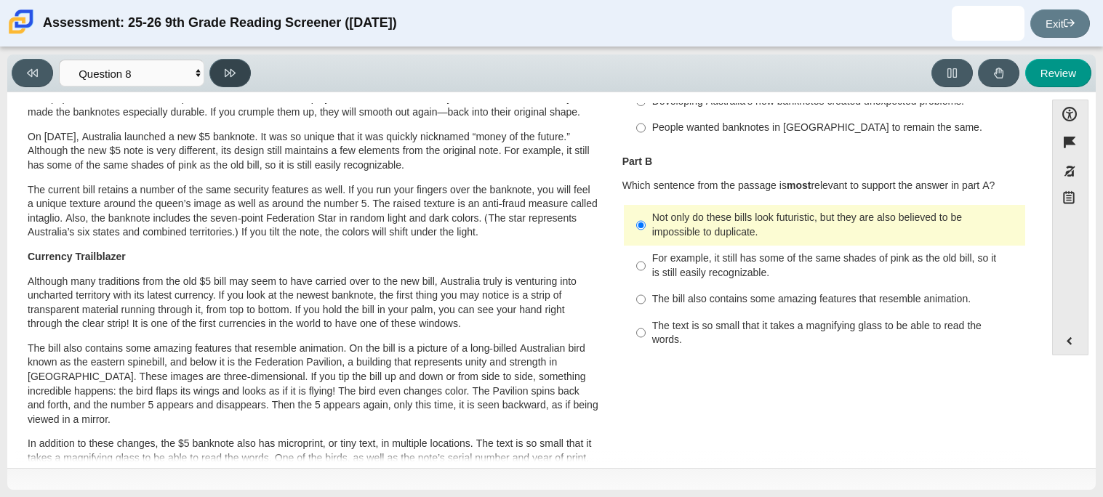
click at [236, 77] on button at bounding box center [229, 73] width 41 height 28
select select "89f058d6-b15c-4ef5-a4b3-fdaffb8868b6"
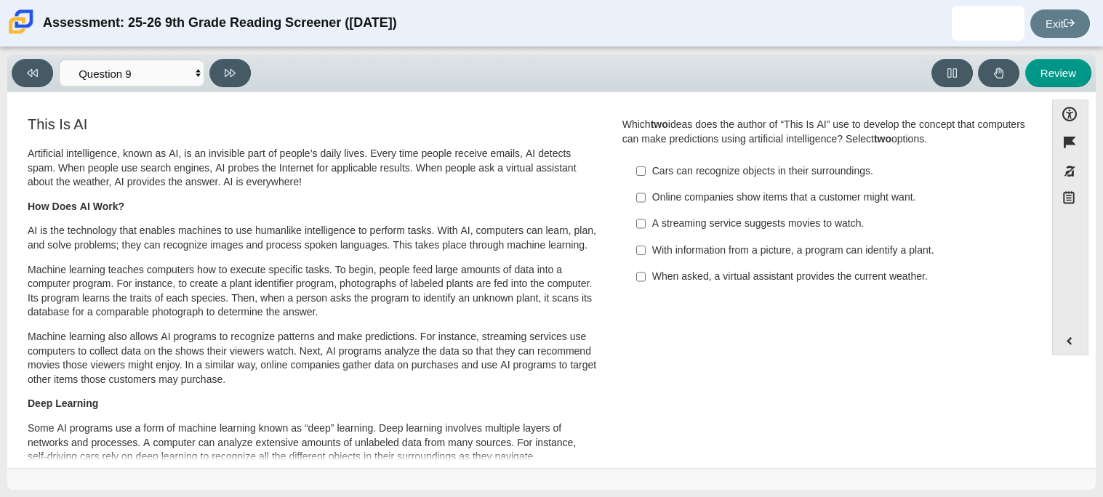
click at [740, 269] on label "When asked, a virtual assistant provides the current weather. When asked, a vir…" at bounding box center [825, 277] width 399 height 26
click at [646, 269] on input "When asked, a virtual assistant provides the current weather. When asked, a vir…" at bounding box center [640, 277] width 9 height 26
checkbox input "true"
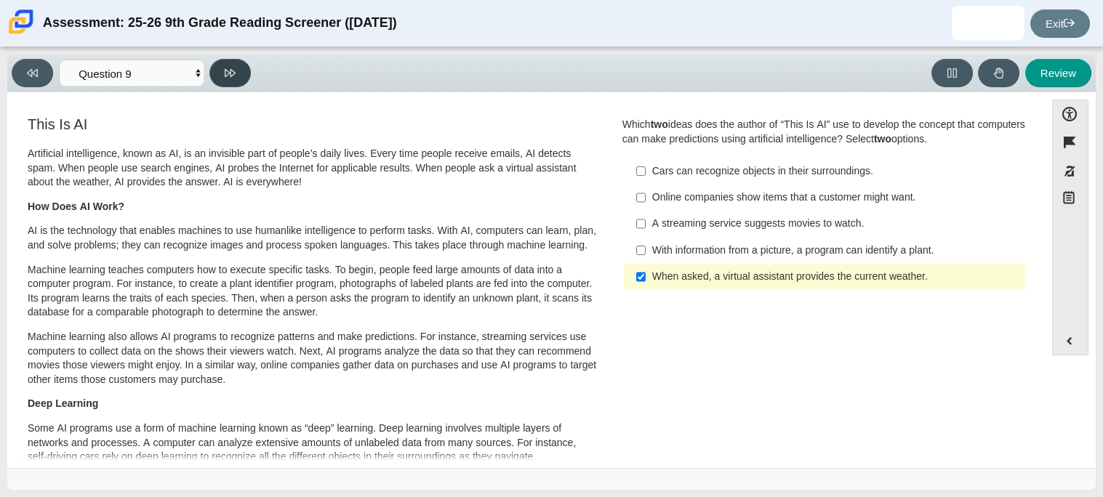
click at [233, 65] on button at bounding box center [229, 73] width 41 height 28
select select "cdf3c14e-a918-44d1-9b63-3db0fa81641e"
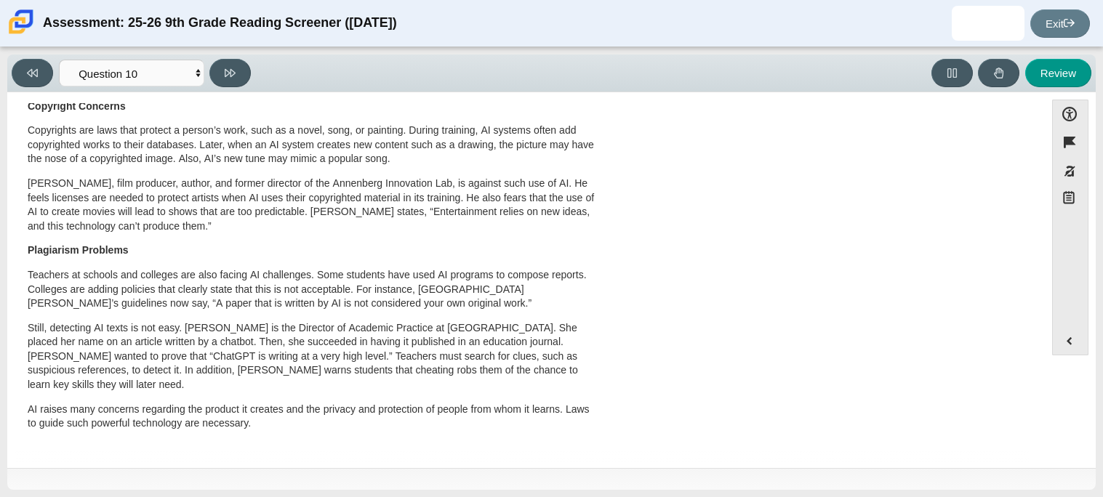
scroll to position [0, 0]
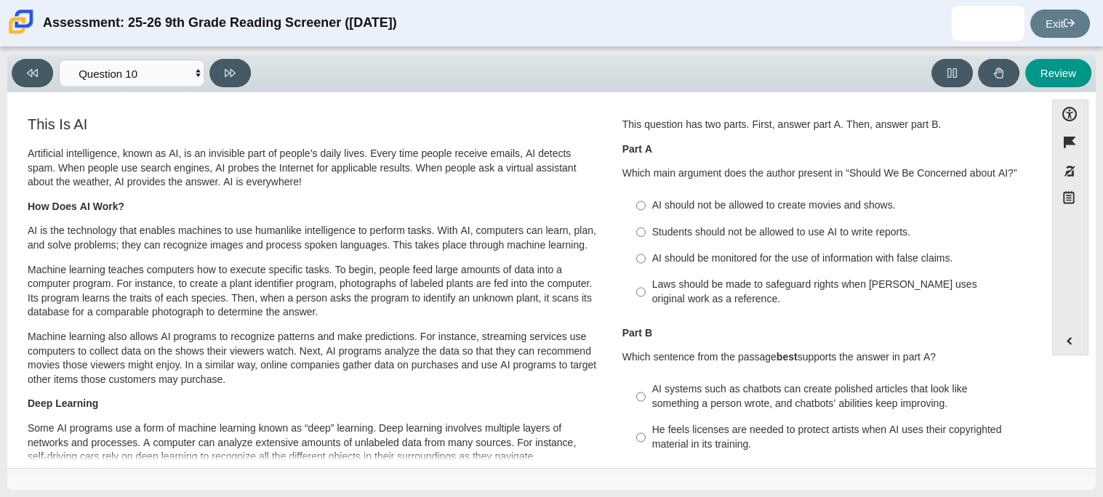
click at [680, 204] on div "AI should not be allowed to create movies and shows." at bounding box center [835, 205] width 367 height 15
click at [646, 204] on input "AI should not be allowed to create movies and shows. AI should not be allowed t…" at bounding box center [640, 206] width 9 height 26
radio input "true"
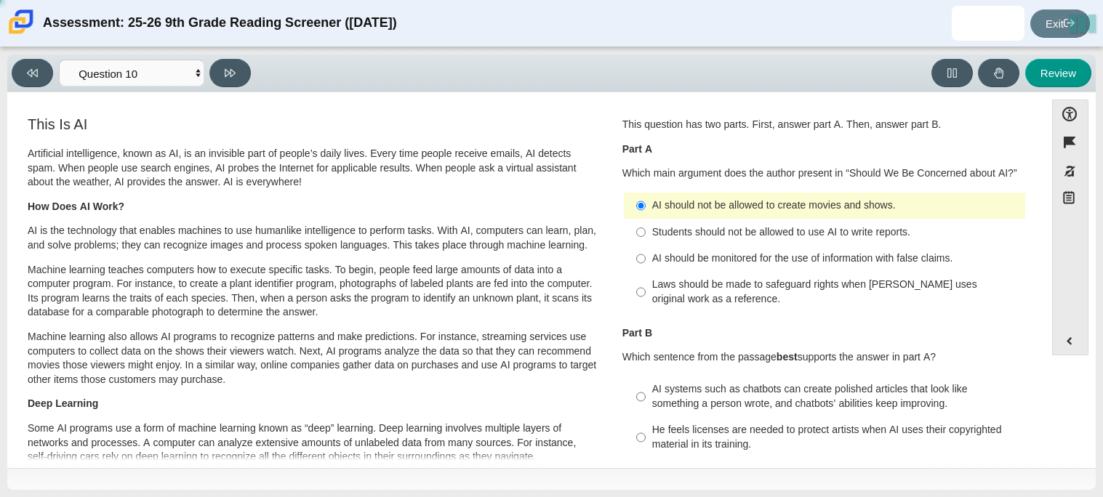
click at [680, 204] on div "AI should not be allowed to create movies and shows." at bounding box center [835, 205] width 367 height 15
click at [646, 204] on input "AI should not be allowed to create movies and shows. AI should not be allowed t…" at bounding box center [640, 206] width 9 height 26
click at [707, 284] on div "Laws should be made to safeguard rights when [PERSON_NAME] uses original work a…" at bounding box center [835, 292] width 367 height 28
click at [646, 284] on input "Laws should be made to safeguard rights when [PERSON_NAME] uses original work a…" at bounding box center [640, 292] width 9 height 41
radio input "true"
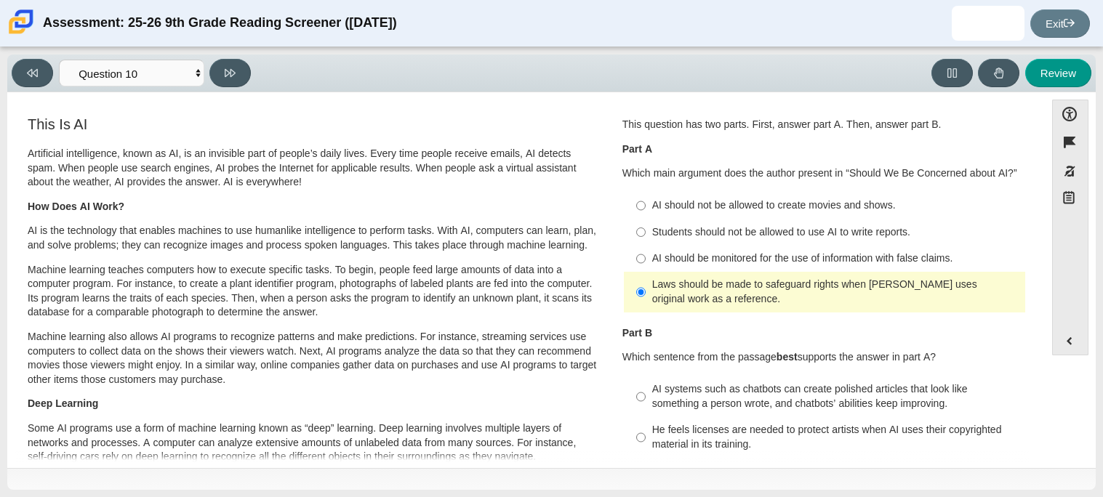
click at [225, 210] on p "How Does AI Work?" at bounding box center [313, 207] width 571 height 15
click at [742, 257] on div "AI should be monitored for the use of information with false claims." at bounding box center [835, 259] width 367 height 15
click at [646, 257] on input "AI should be monitored for the use of information with false claims. AI should …" at bounding box center [640, 259] width 9 height 26
radio input "true"
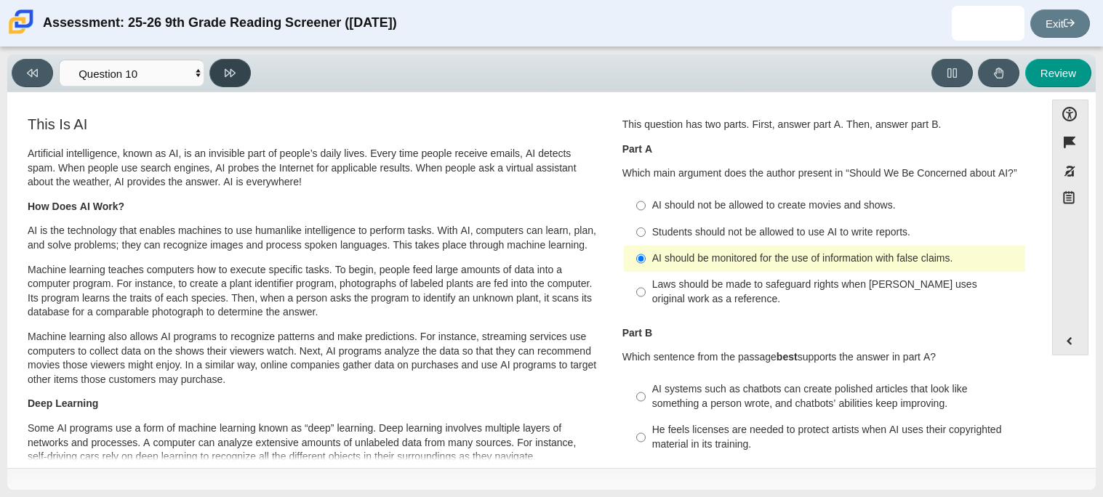
click at [222, 73] on button at bounding box center [229, 73] width 41 height 28
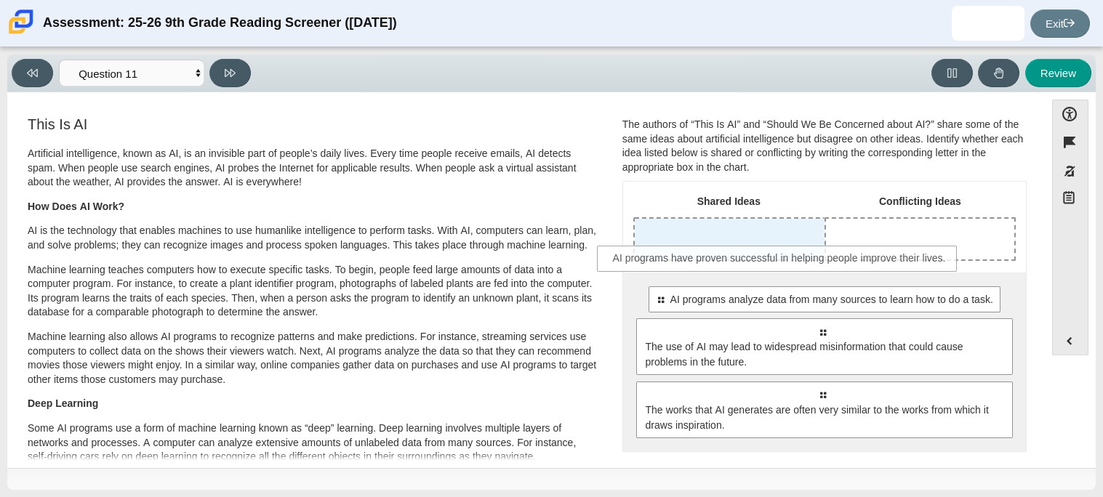
drag, startPoint x: 755, startPoint y: 293, endPoint x: 714, endPoint y: 252, distance: 58.6
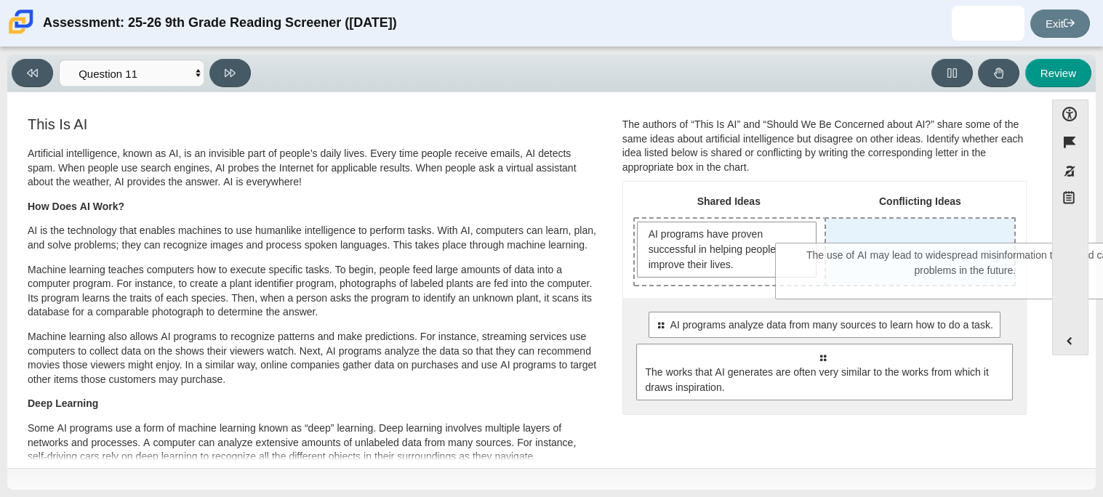
drag, startPoint x: 771, startPoint y: 362, endPoint x: 913, endPoint y: 262, distance: 174.3
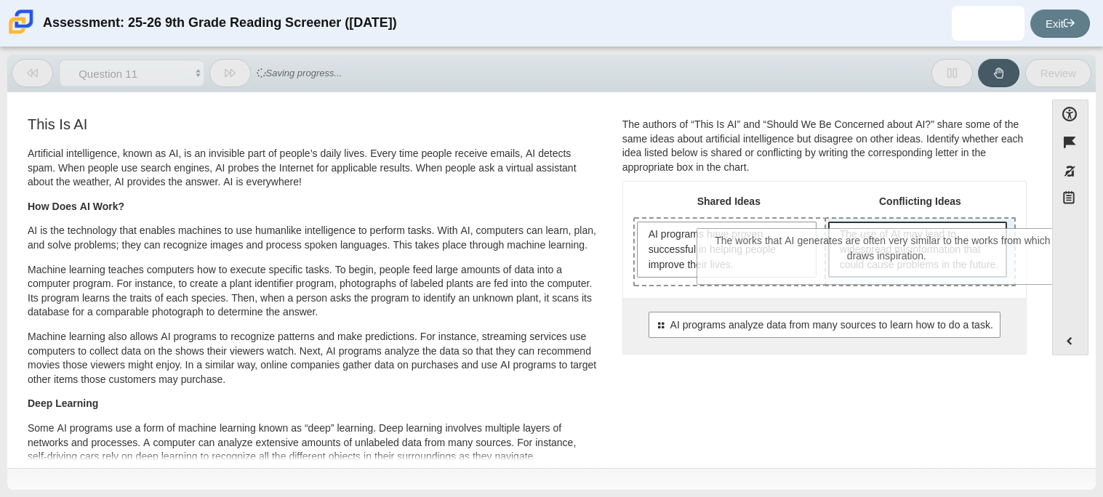
drag, startPoint x: 857, startPoint y: 399, endPoint x: 921, endPoint y: 269, distance: 145.0
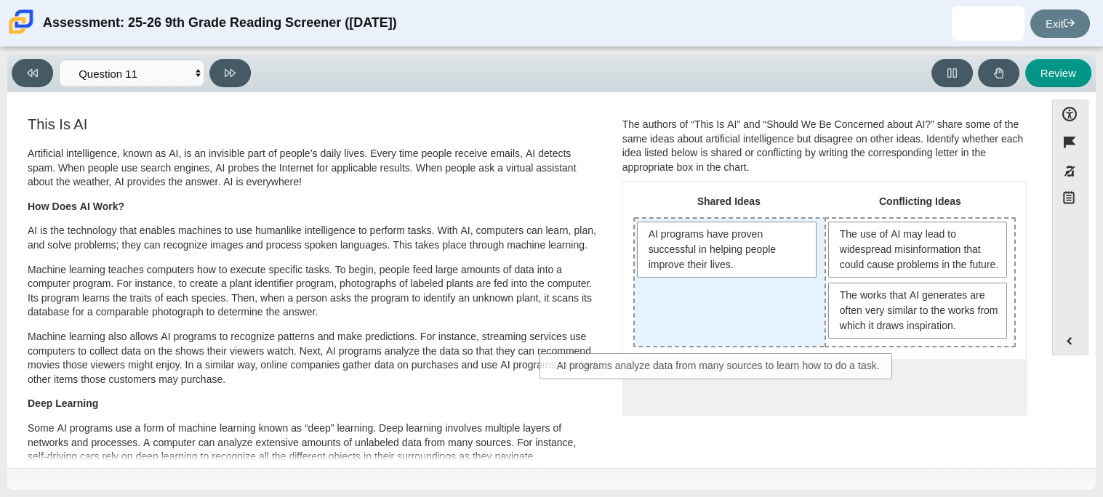
drag, startPoint x: 893, startPoint y: 393, endPoint x: 772, endPoint y: 346, distance: 129.6
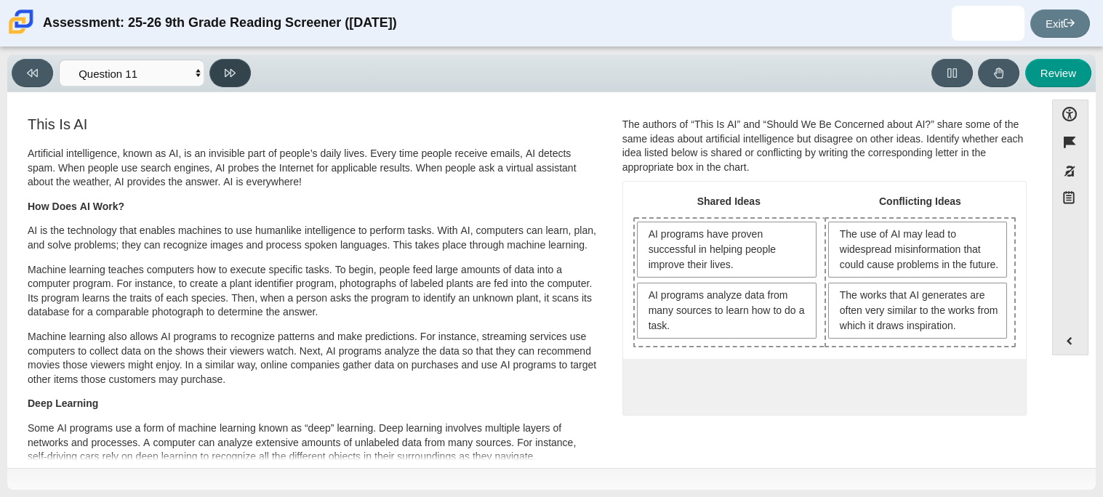
click at [238, 68] on button at bounding box center [229, 73] width 41 height 28
select select "c3effed4-44ce-4a19-bd96-1787f34e9b4c"
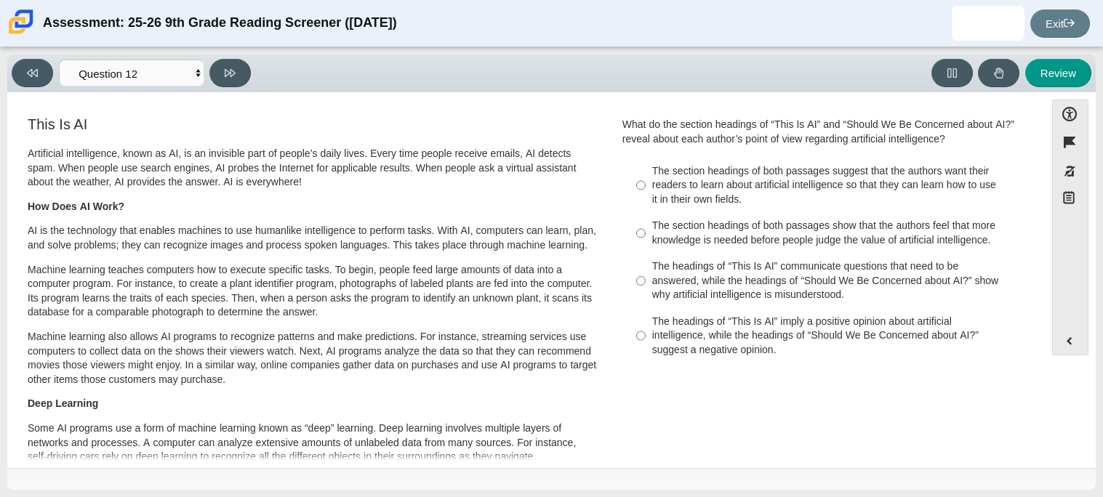
click at [898, 287] on div "The headings of “This Is AI” communicate questions that need to be answered, wh…" at bounding box center [835, 281] width 367 height 43
click at [646, 287] on input "The headings of “This Is AI” communicate questions that need to be answered, wh…" at bounding box center [640, 281] width 9 height 55
radio input "true"
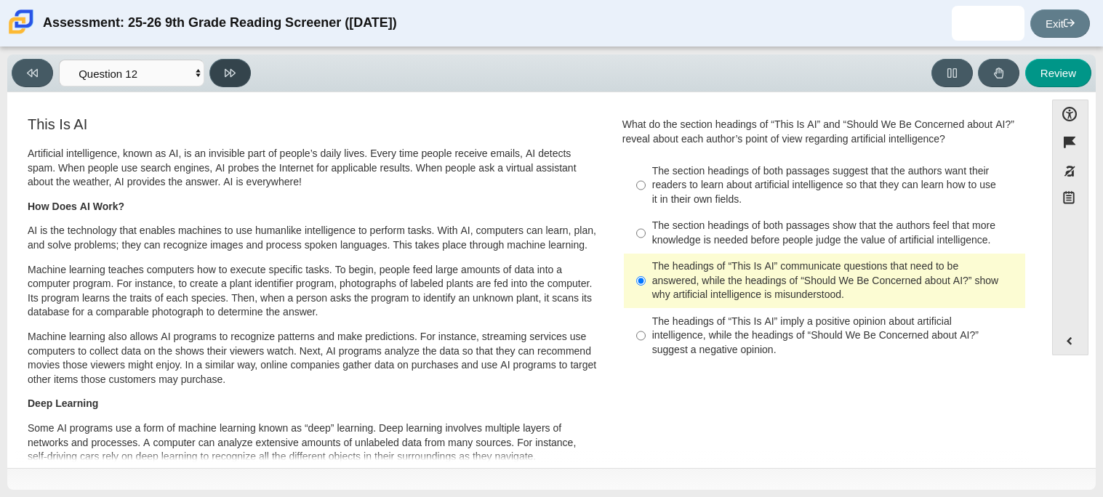
click at [246, 74] on button at bounding box center [229, 73] width 41 height 28
select select "review"
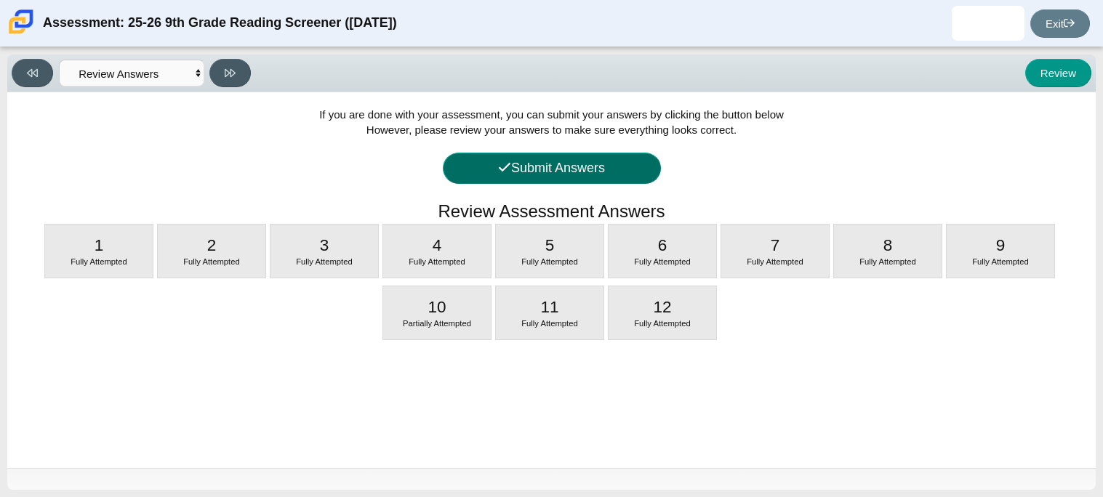
click at [481, 166] on button "Submit Answers" at bounding box center [552, 168] width 218 height 31
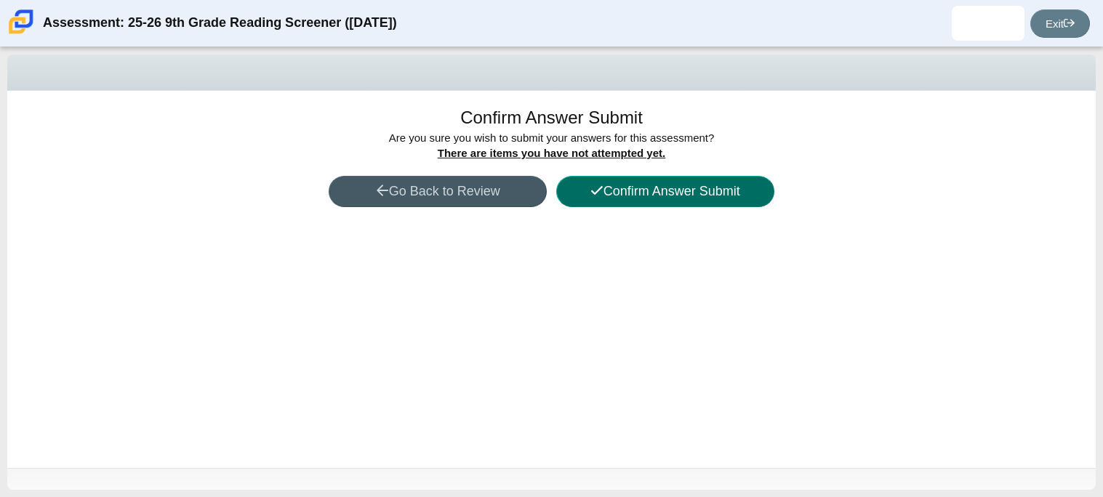
click at [651, 184] on button "Confirm Answer Submit" at bounding box center [665, 191] width 218 height 31
